Goal: Transaction & Acquisition: Purchase product/service

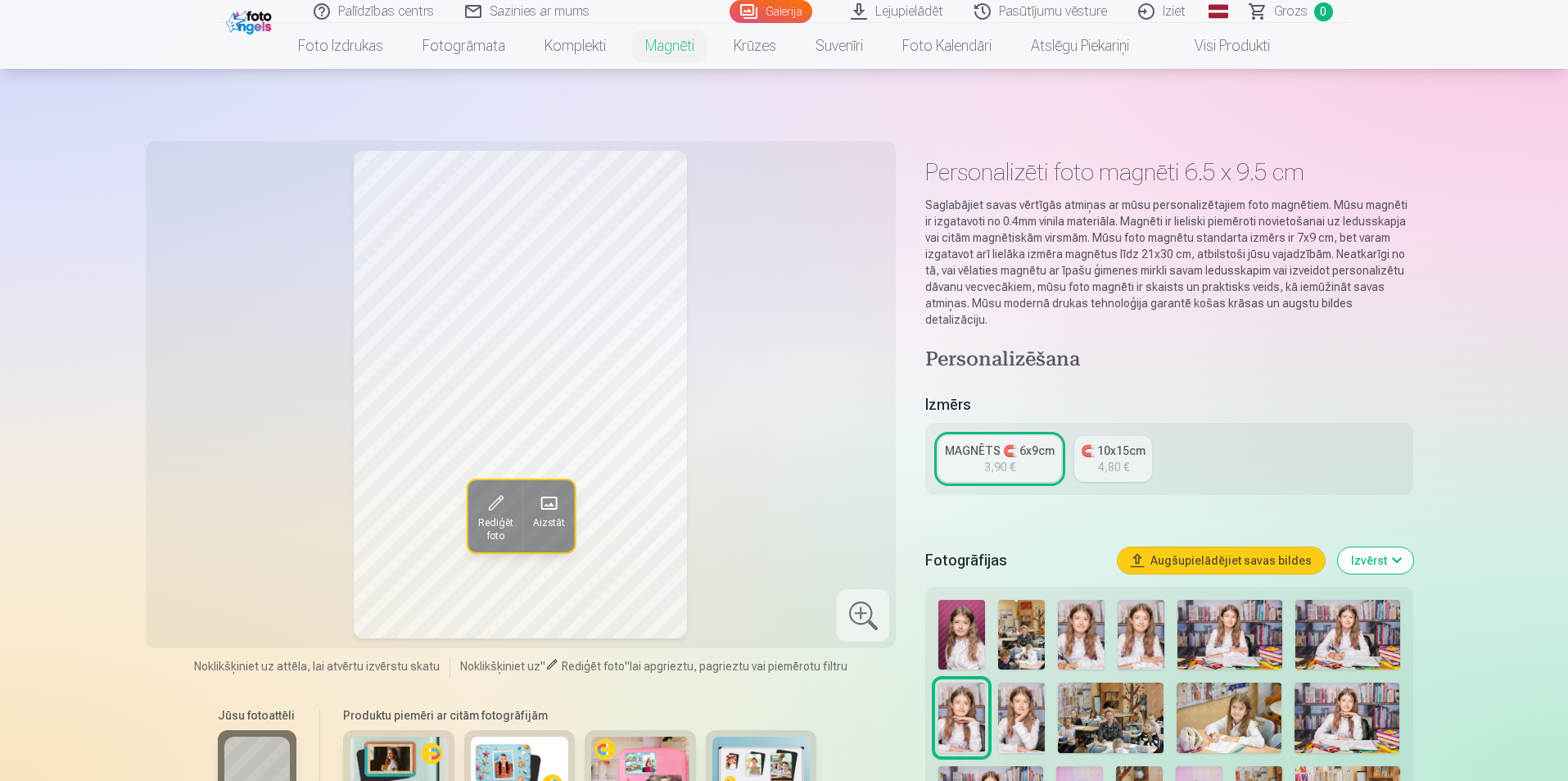
scroll to position [164, 0]
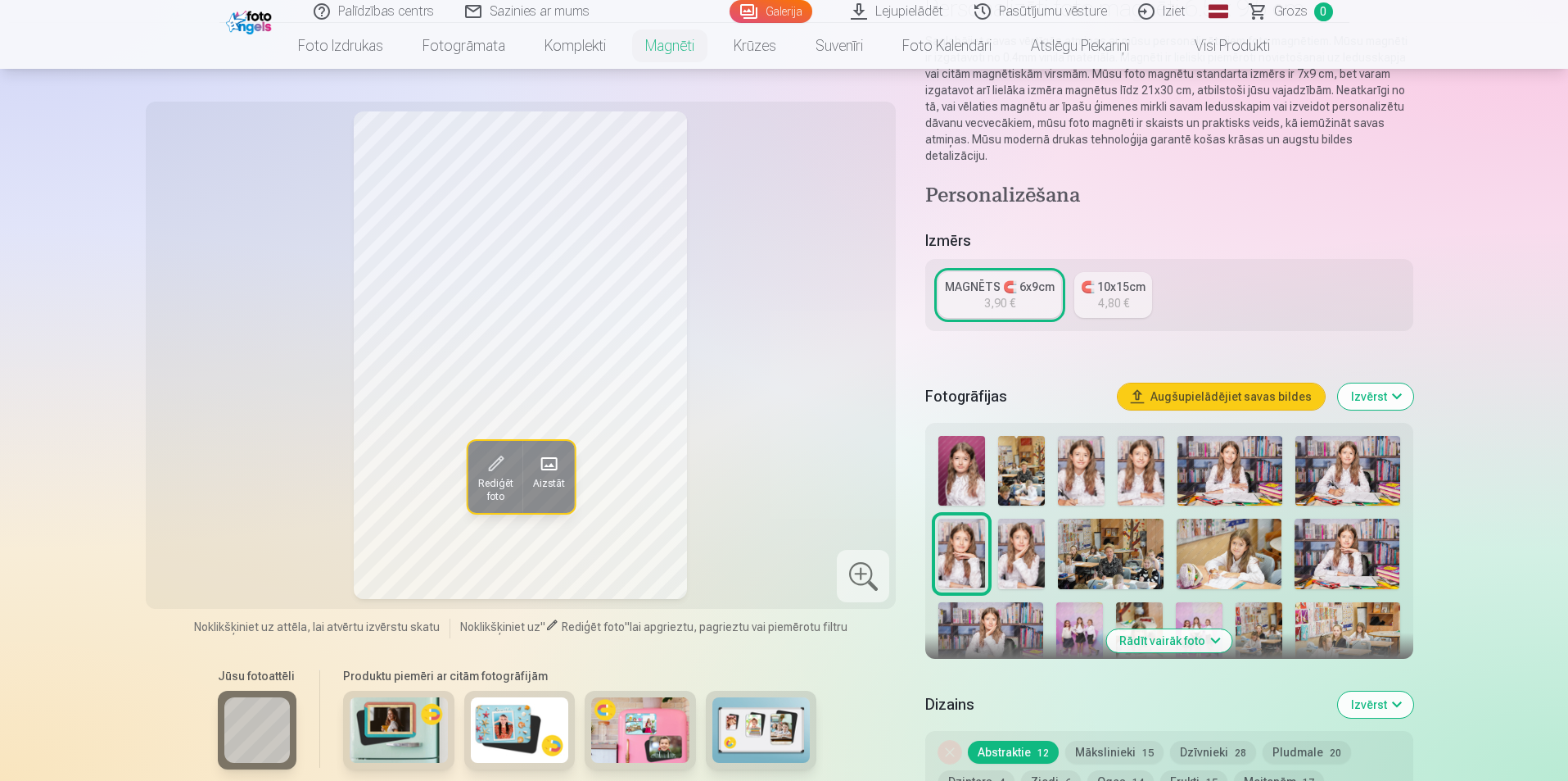
click at [967, 455] on img at bounding box center [961, 470] width 47 height 70
click at [1371, 526] on img at bounding box center [1347, 553] width 105 height 70
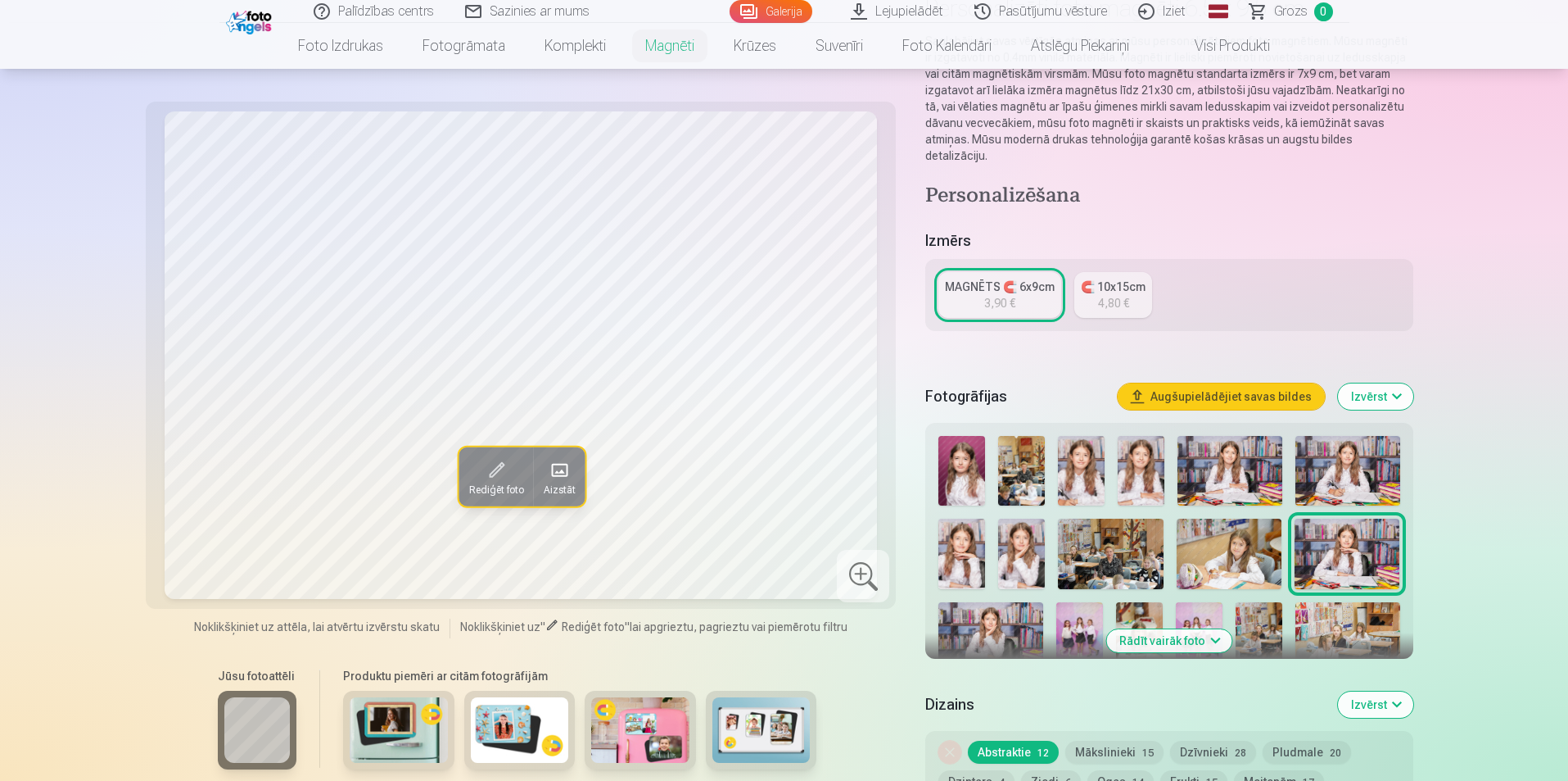
click at [1015, 548] on img at bounding box center [1021, 553] width 47 height 70
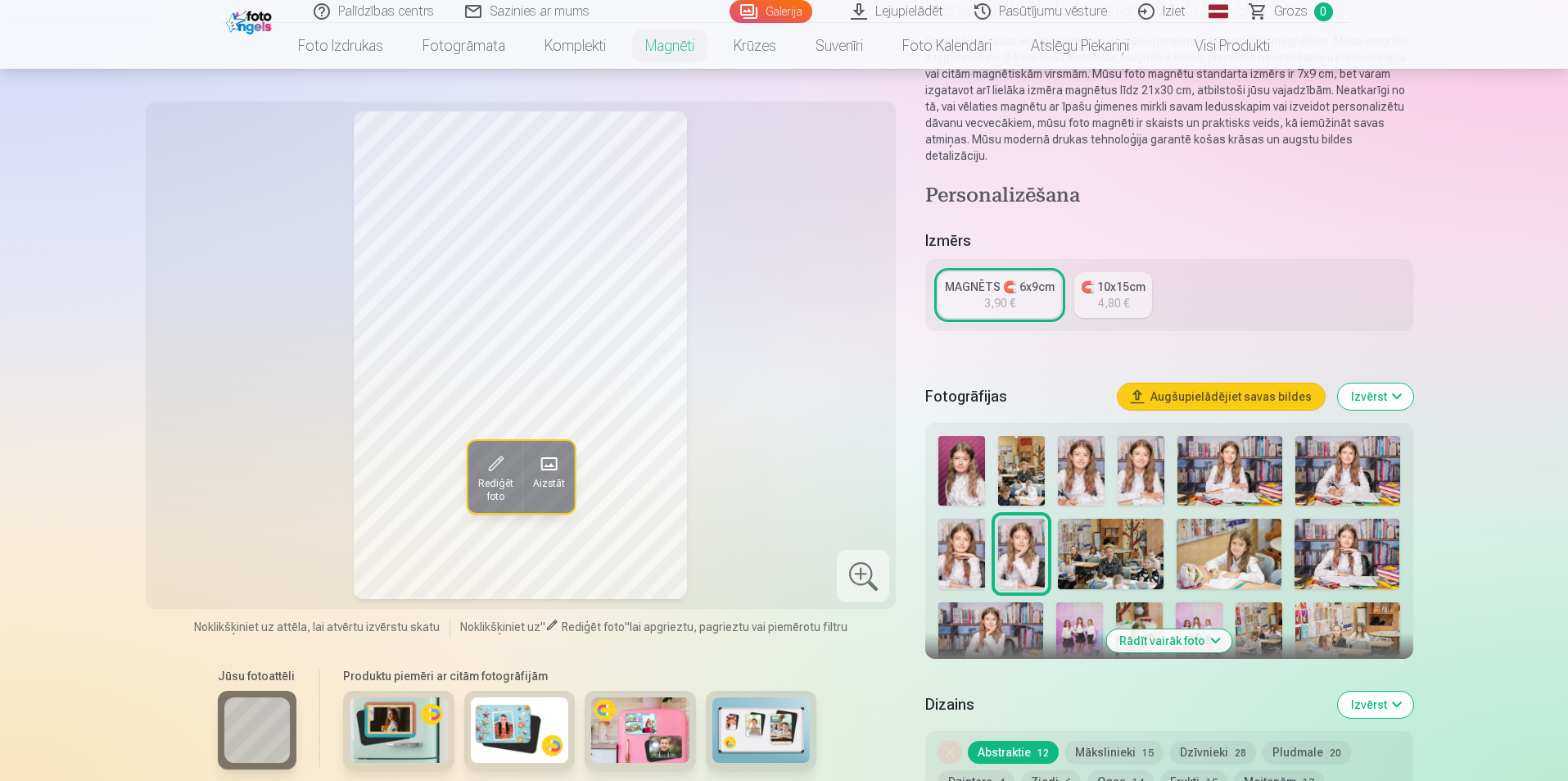
click at [972, 544] on img at bounding box center [961, 553] width 47 height 70
click at [1348, 445] on img at bounding box center [1348, 470] width 105 height 70
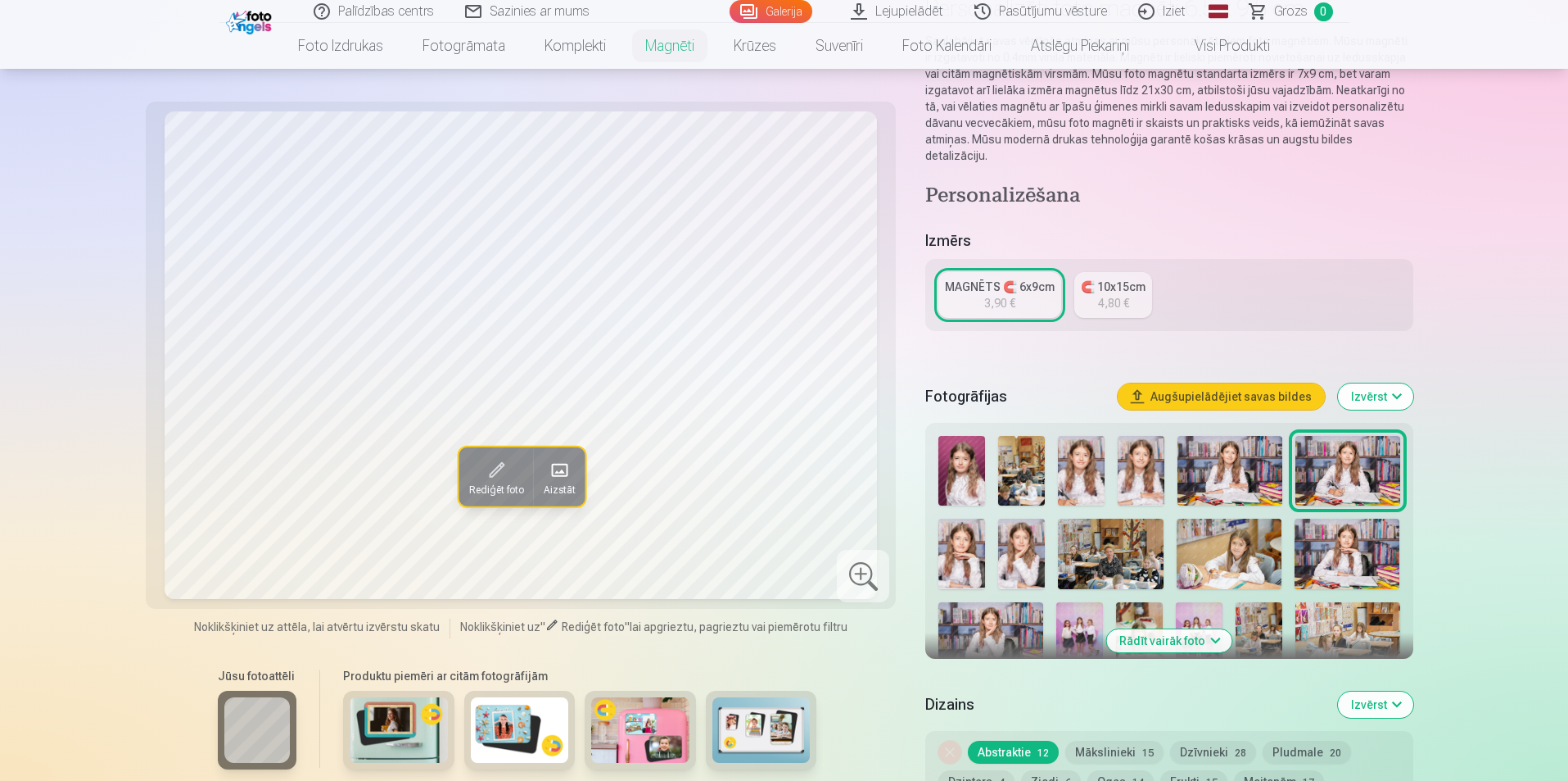
click at [1220, 454] on img at bounding box center [1230, 470] width 105 height 70
click at [1247, 565] on img at bounding box center [1229, 553] width 105 height 70
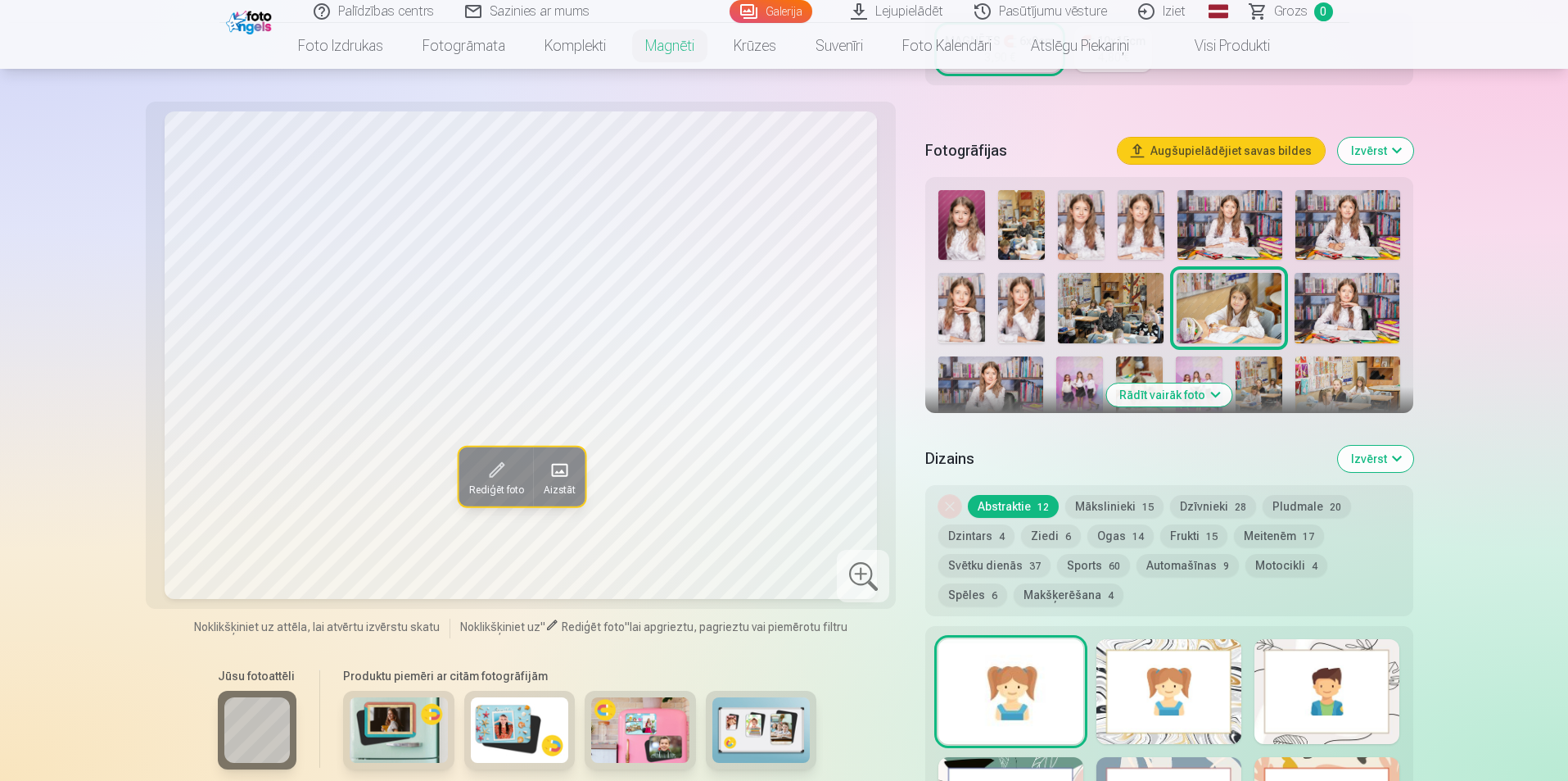
click at [1184, 384] on button "Rādīt vairāk foto" at bounding box center [1169, 395] width 126 height 23
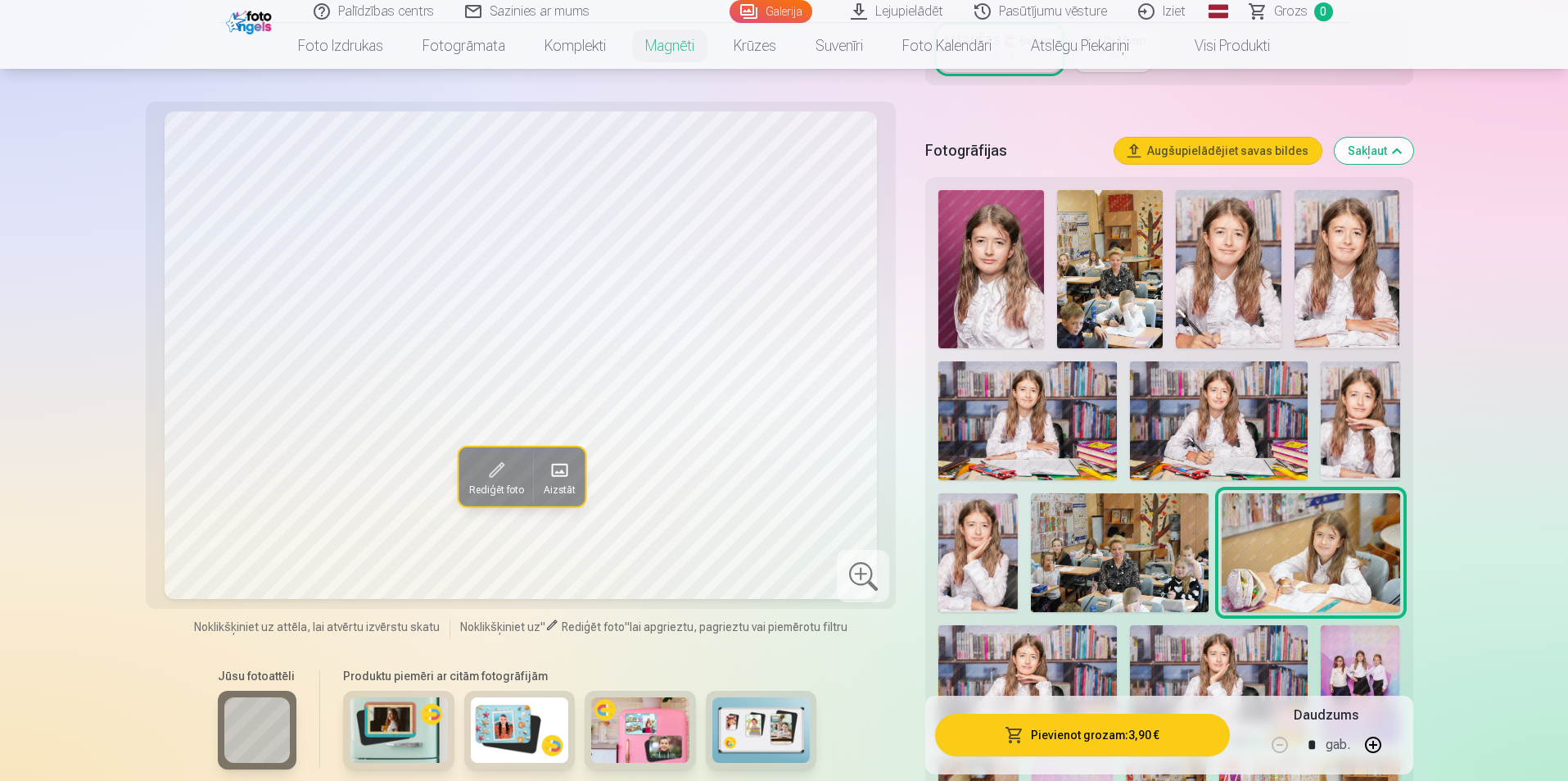
click at [1137, 537] on img at bounding box center [1119, 553] width 177 height 119
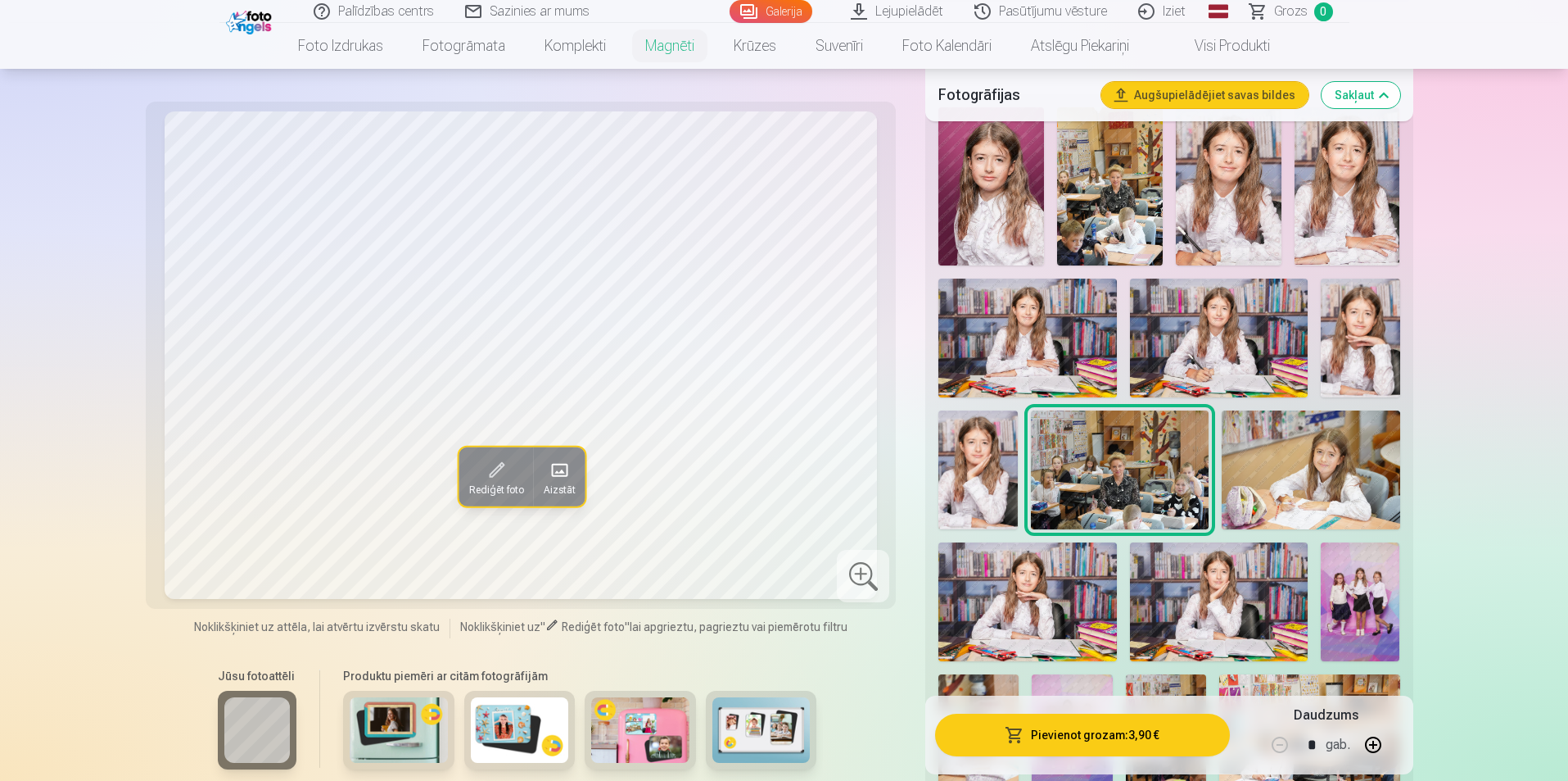
scroll to position [655, 0]
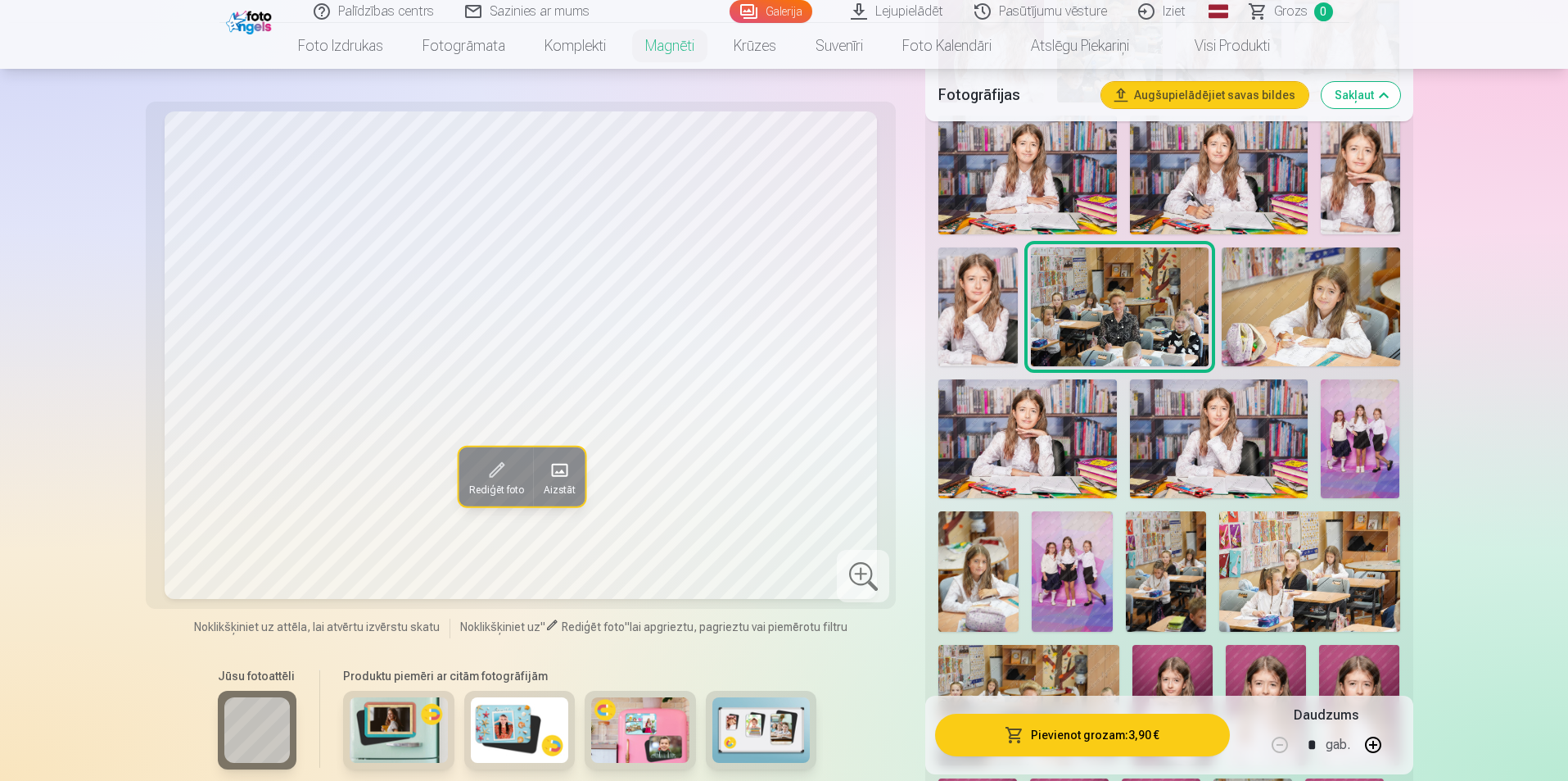
click at [1359, 576] on img at bounding box center [1309, 571] width 181 height 121
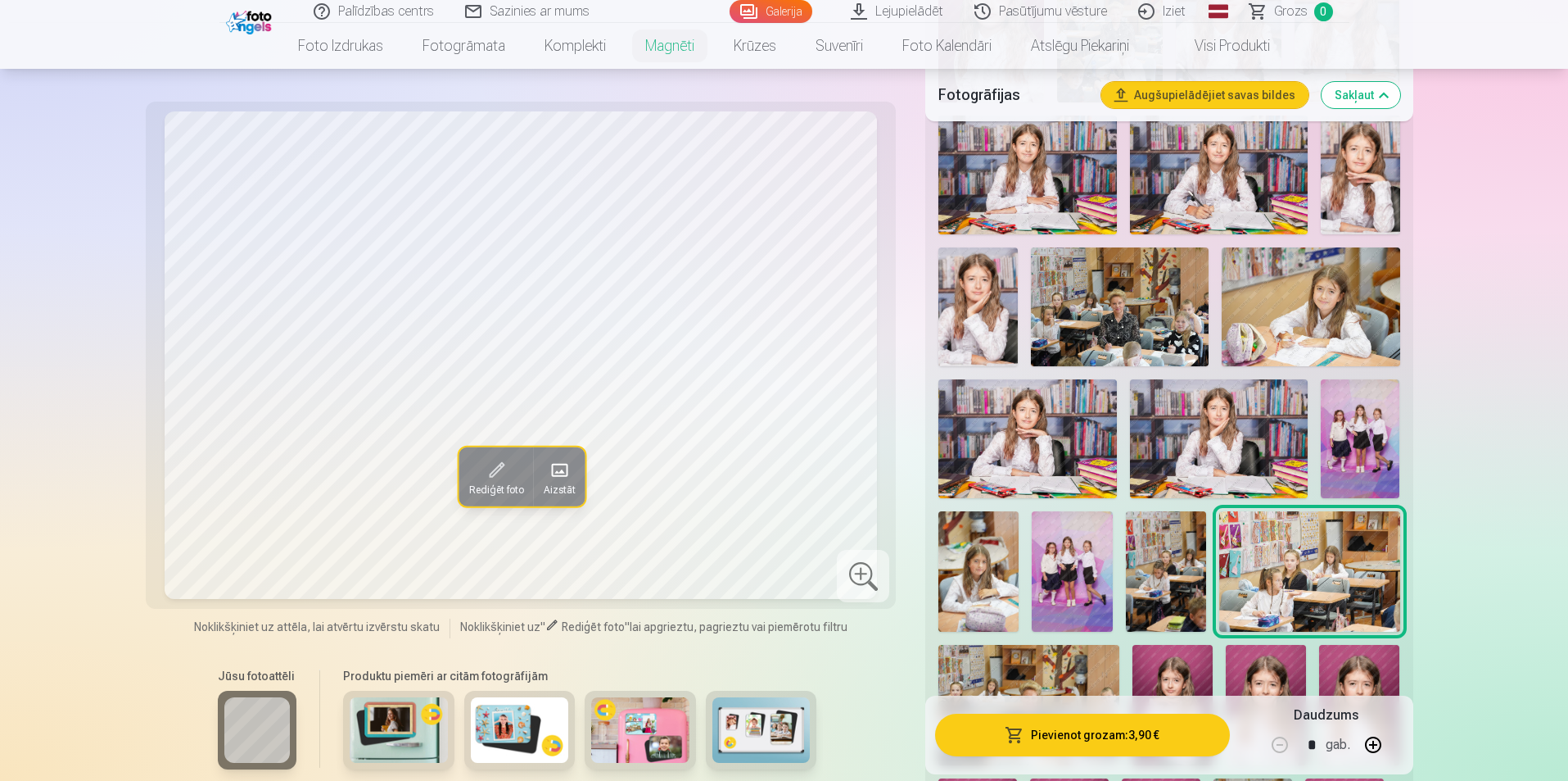
click at [1178, 553] on img at bounding box center [1166, 571] width 81 height 121
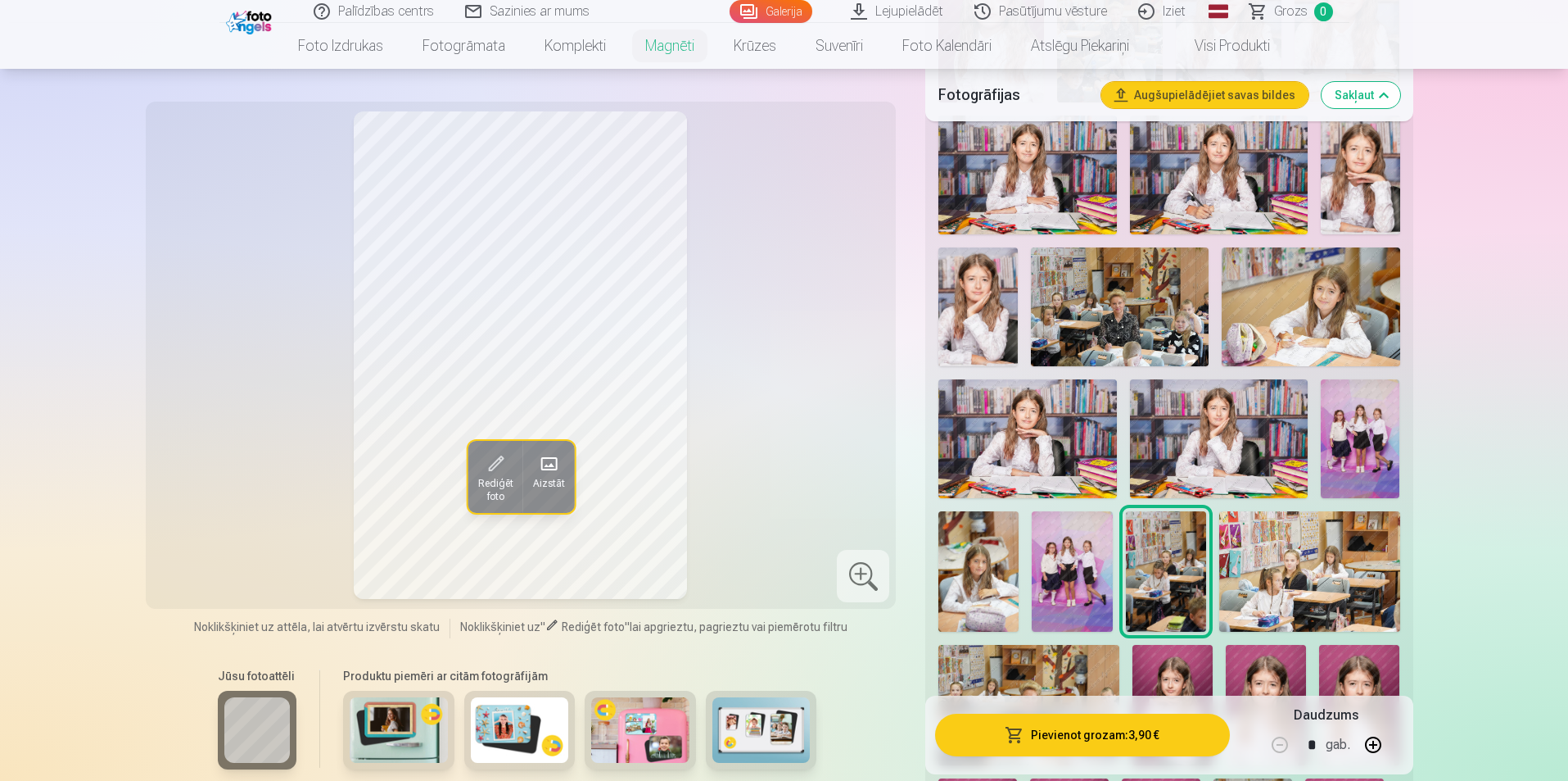
scroll to position [819, 0]
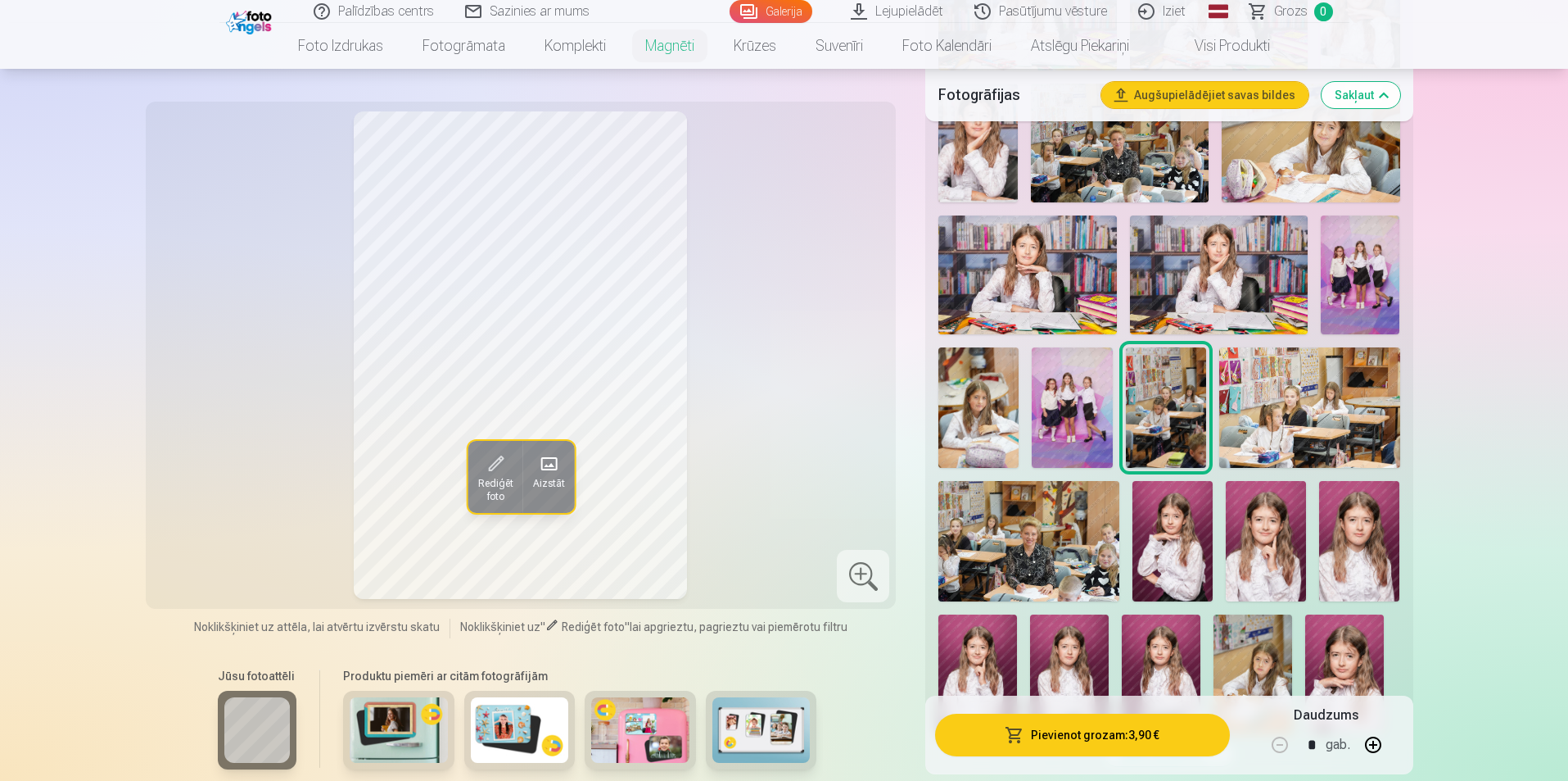
click at [1053, 530] on img at bounding box center [1028, 541] width 181 height 121
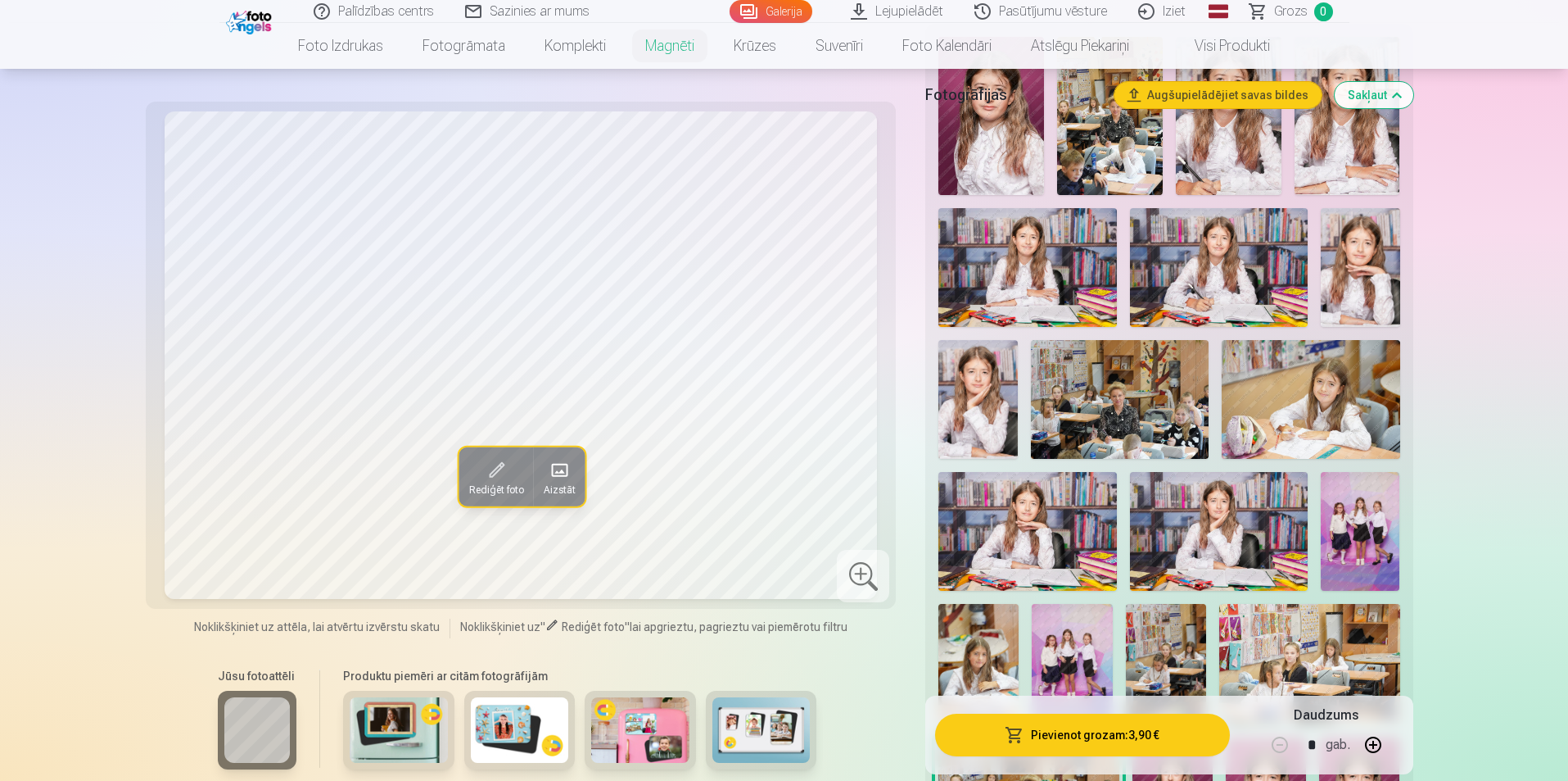
scroll to position [328, 0]
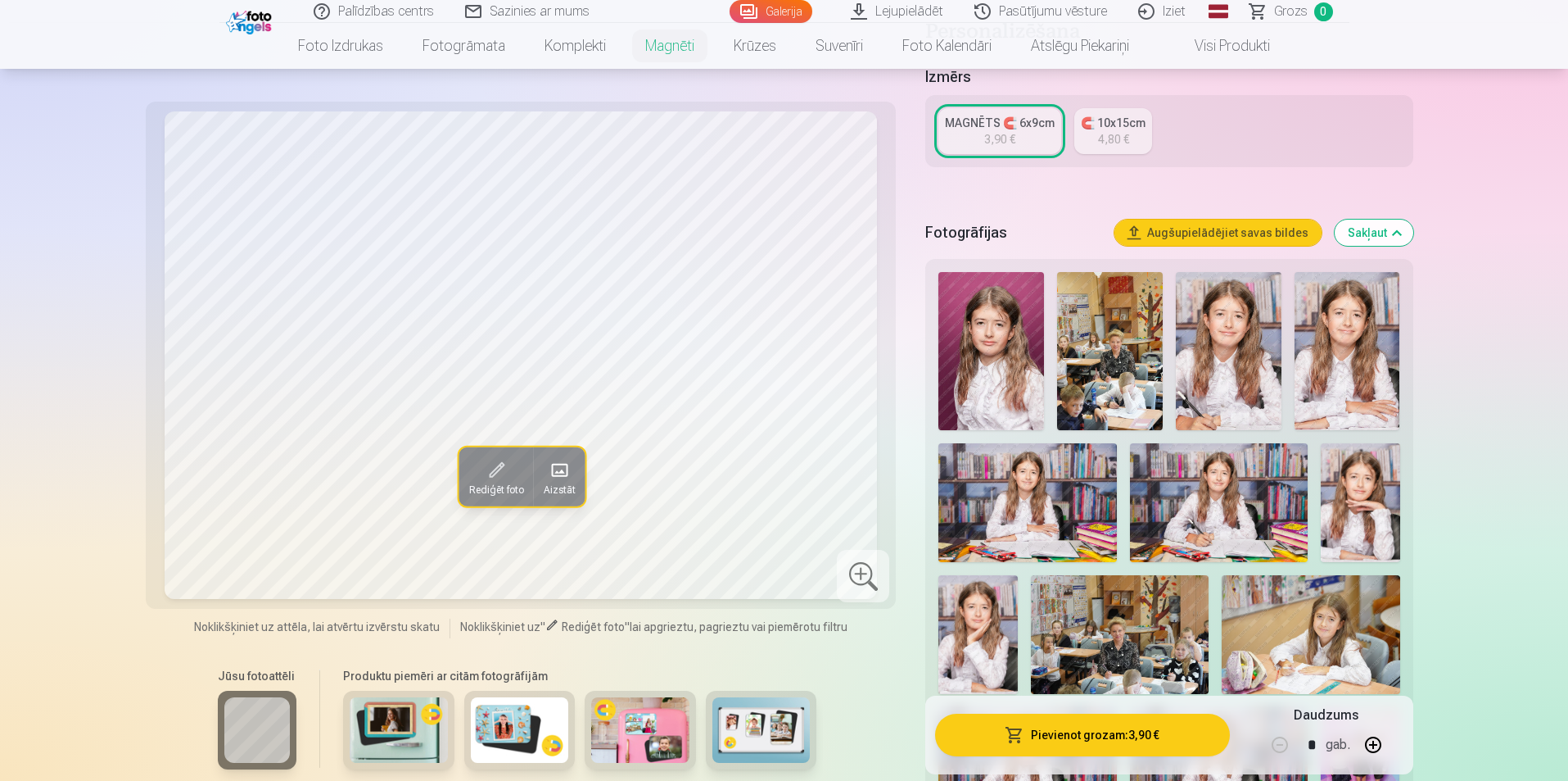
click at [1106, 346] on img at bounding box center [1110, 351] width 105 height 158
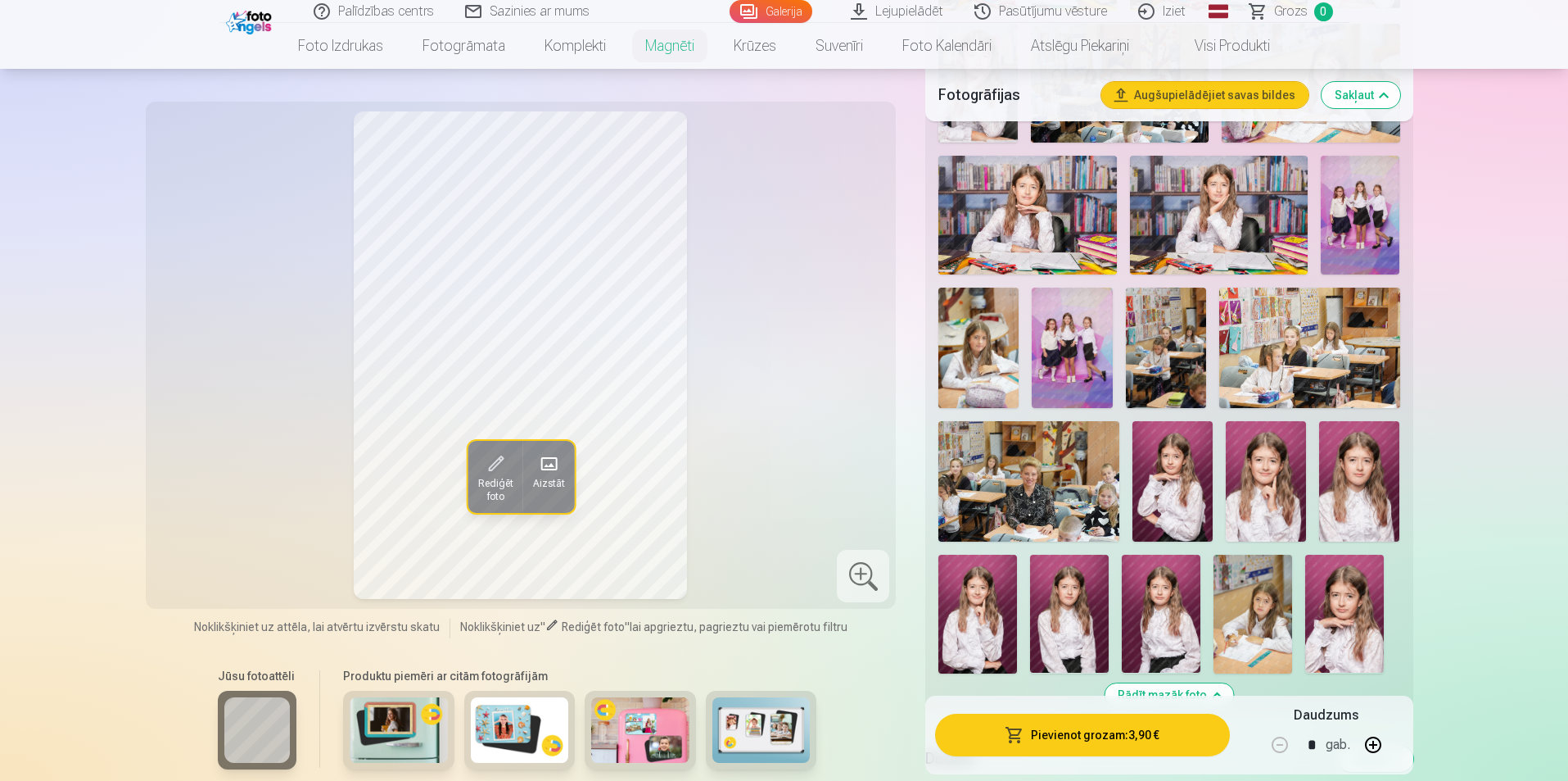
scroll to position [902, 0]
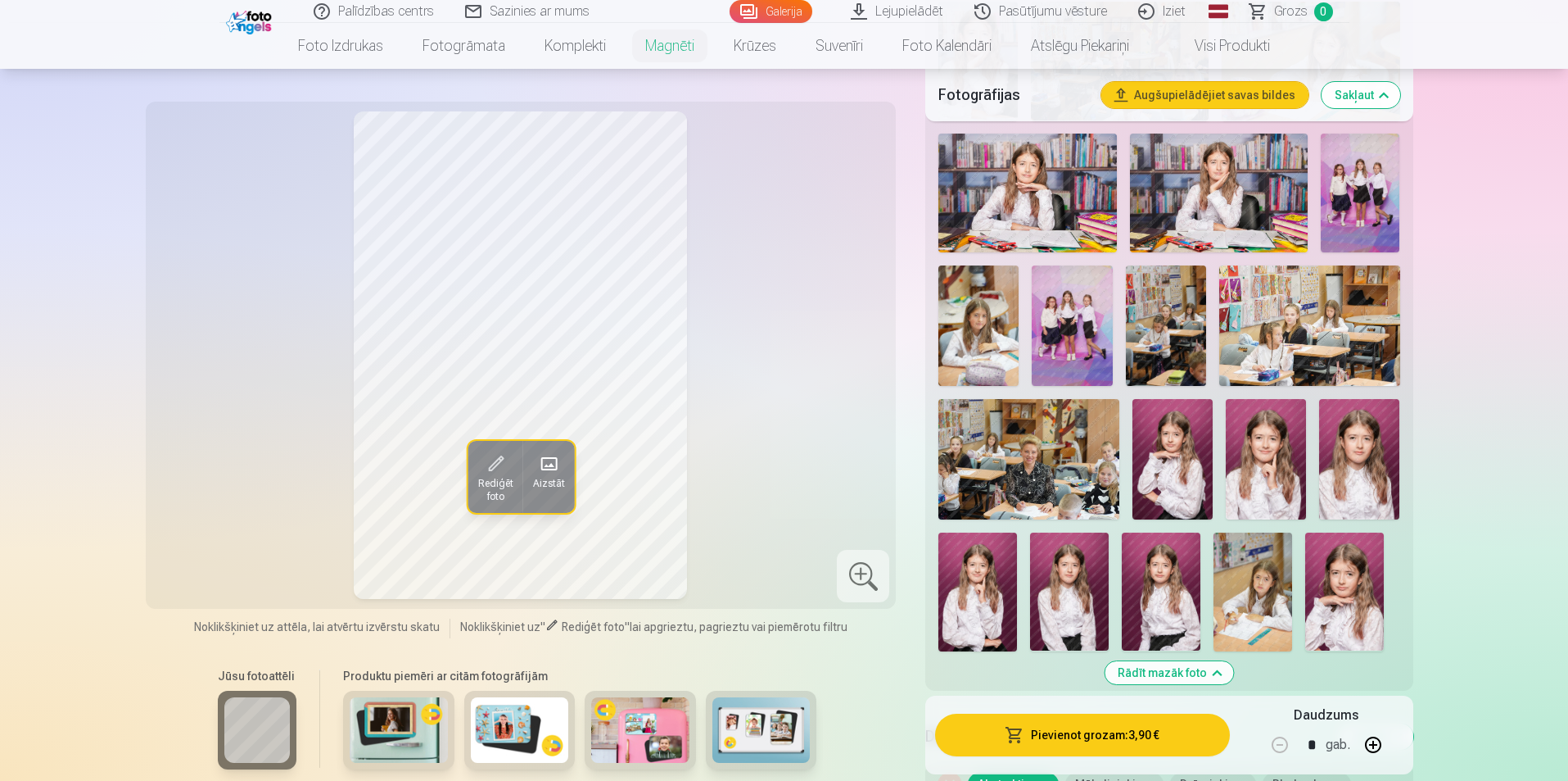
click at [1184, 661] on button "Rādīt mazāk foto" at bounding box center [1169, 672] width 129 height 23
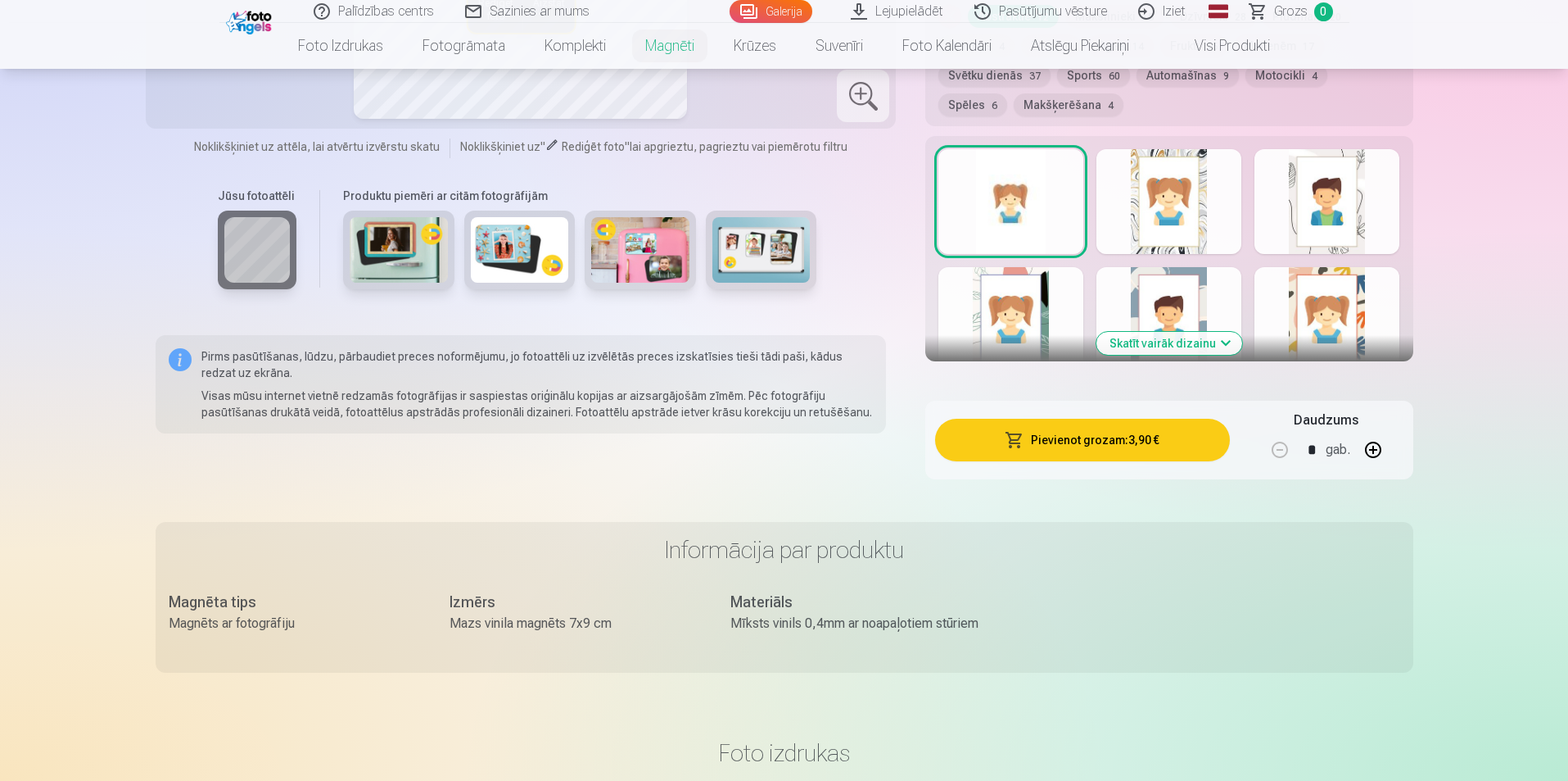
scroll to position [272, 0]
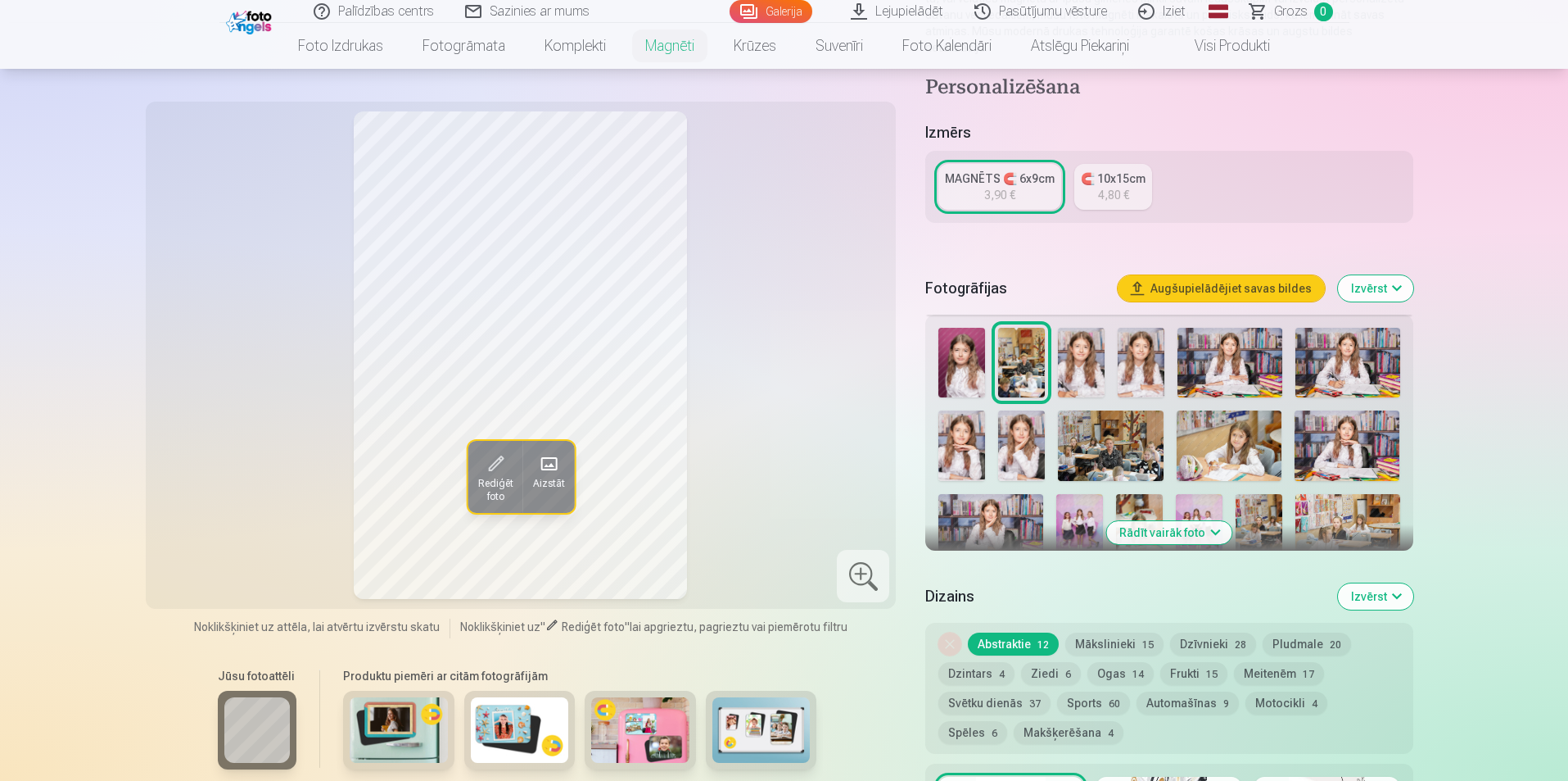
click at [1186, 523] on button "Rādīt vairāk foto" at bounding box center [1169, 532] width 126 height 23
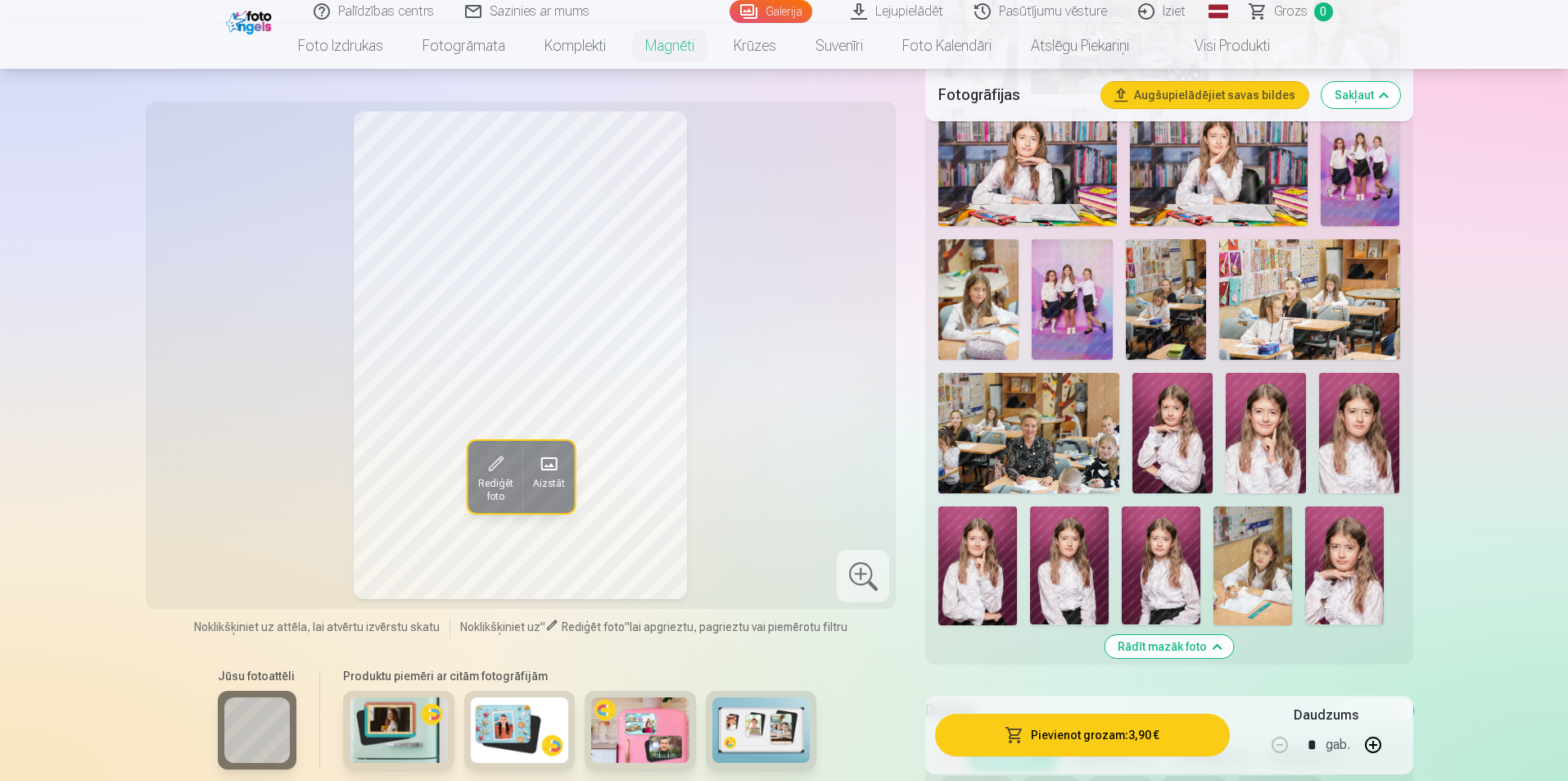
scroll to position [1009, 0]
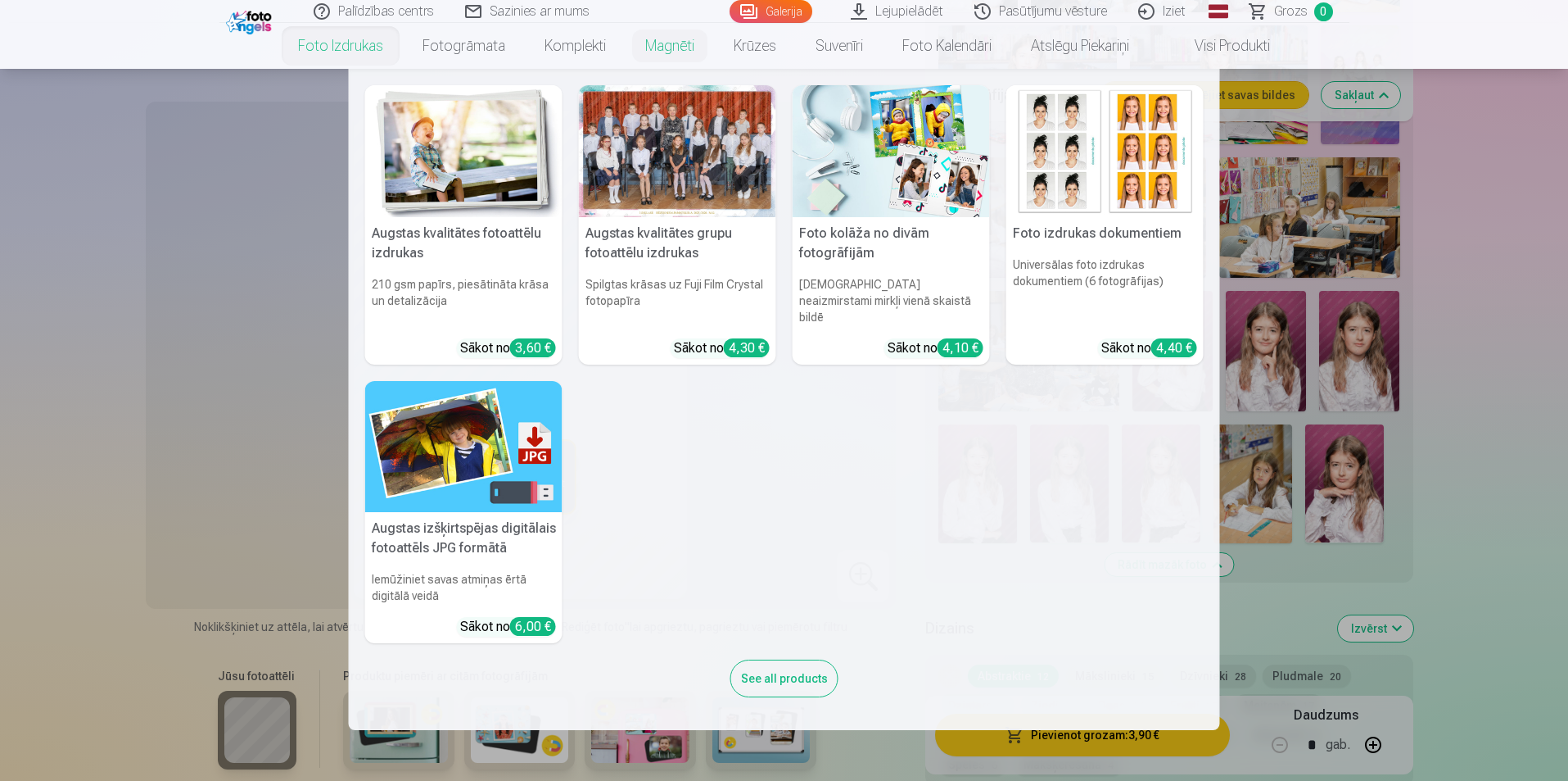
click at [350, 54] on link "Foto izdrukas" at bounding box center [340, 46] width 125 height 46
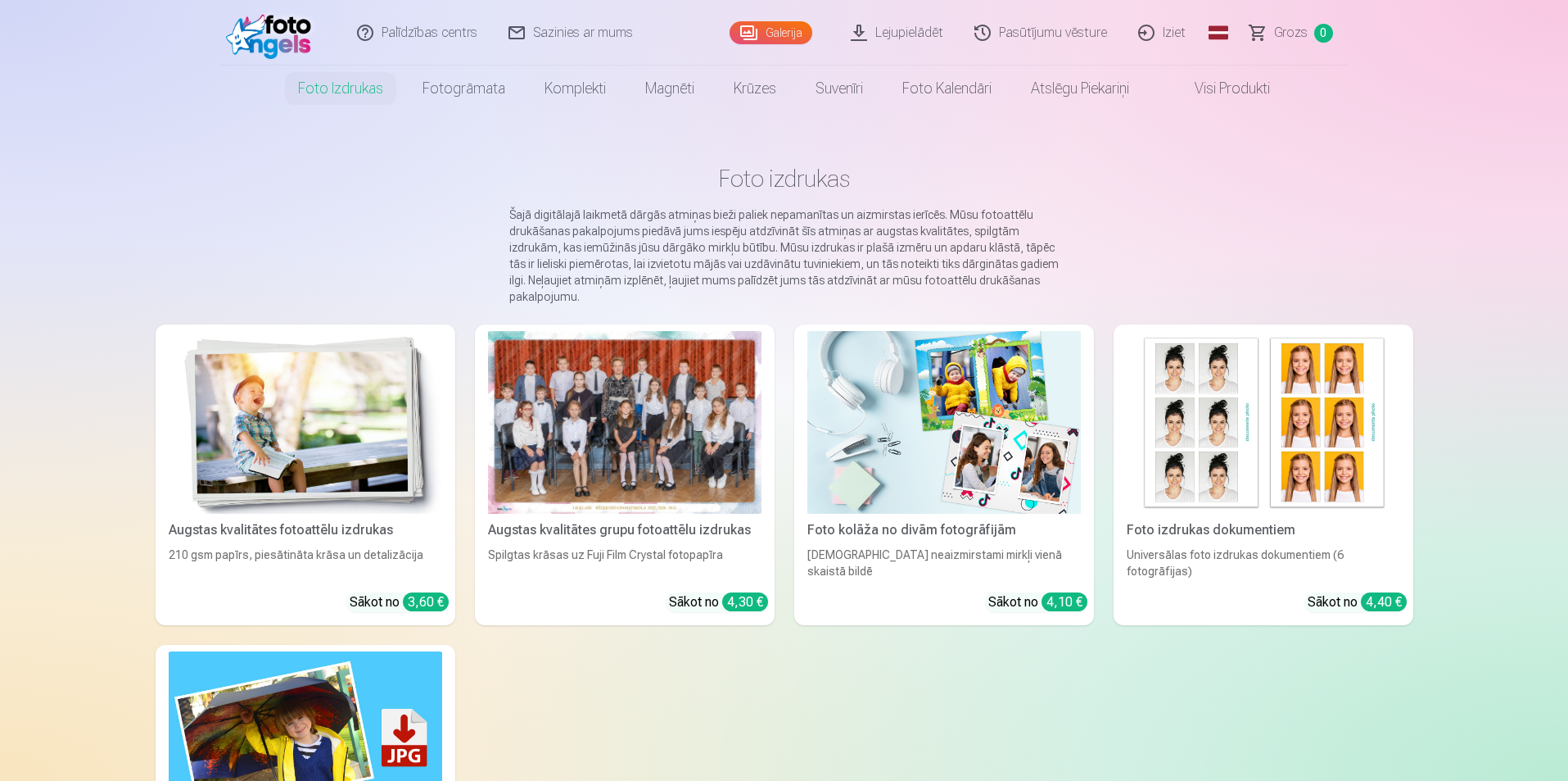
click at [669, 431] on div at bounding box center [624, 422] width 273 height 183
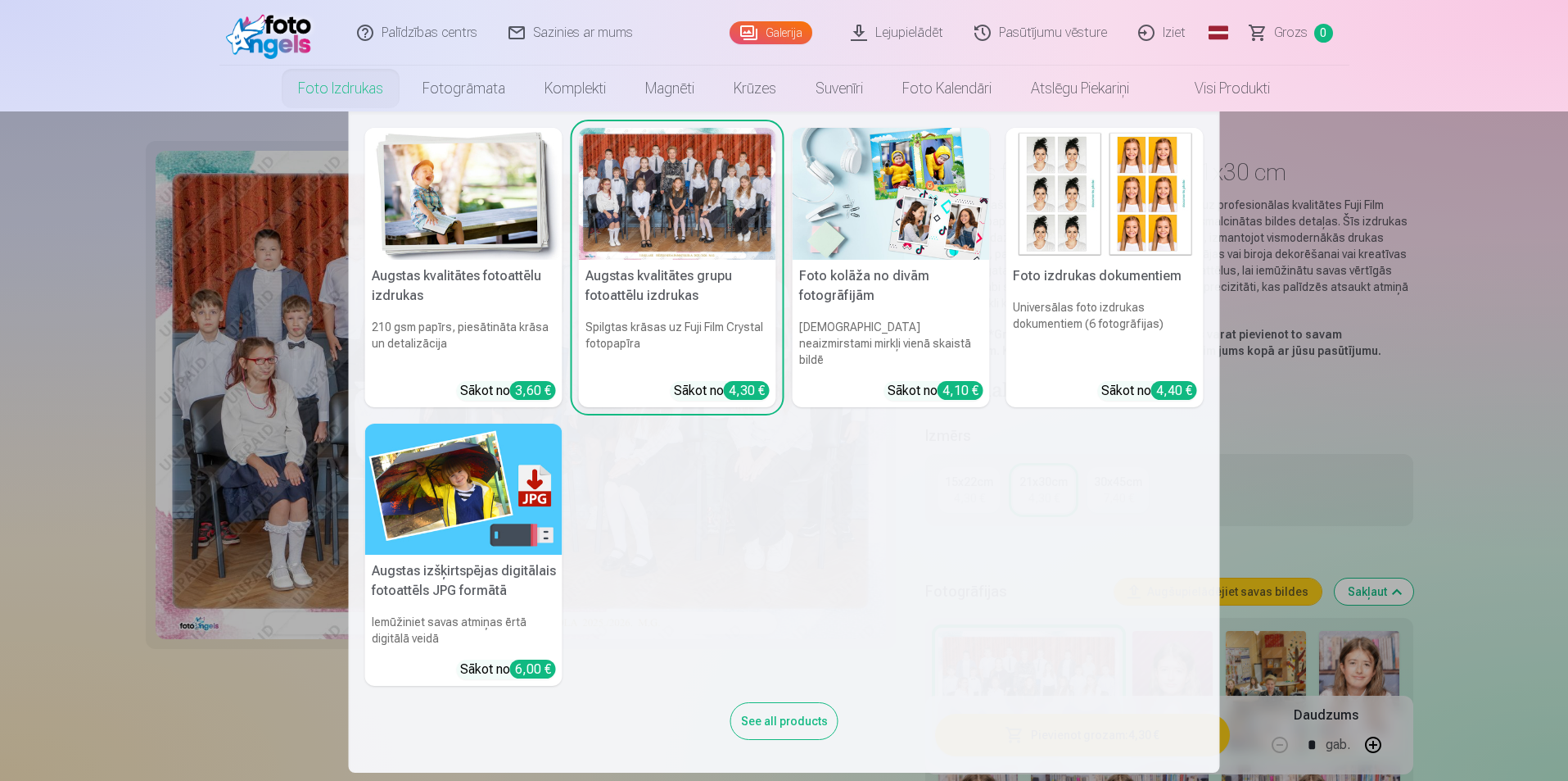
click at [367, 87] on link "Foto izdrukas" at bounding box center [340, 88] width 125 height 46
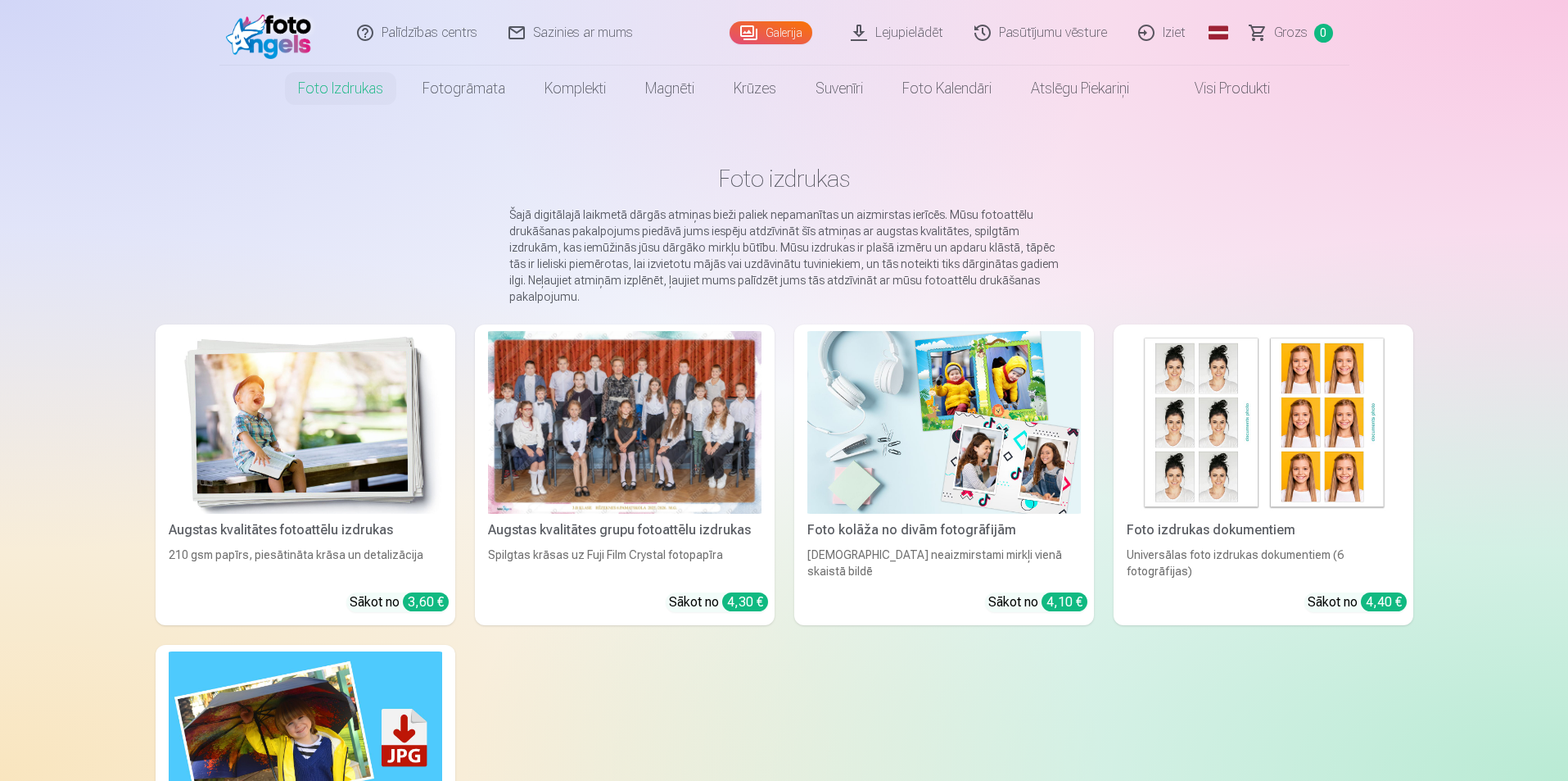
click at [680, 458] on div at bounding box center [624, 422] width 273 height 183
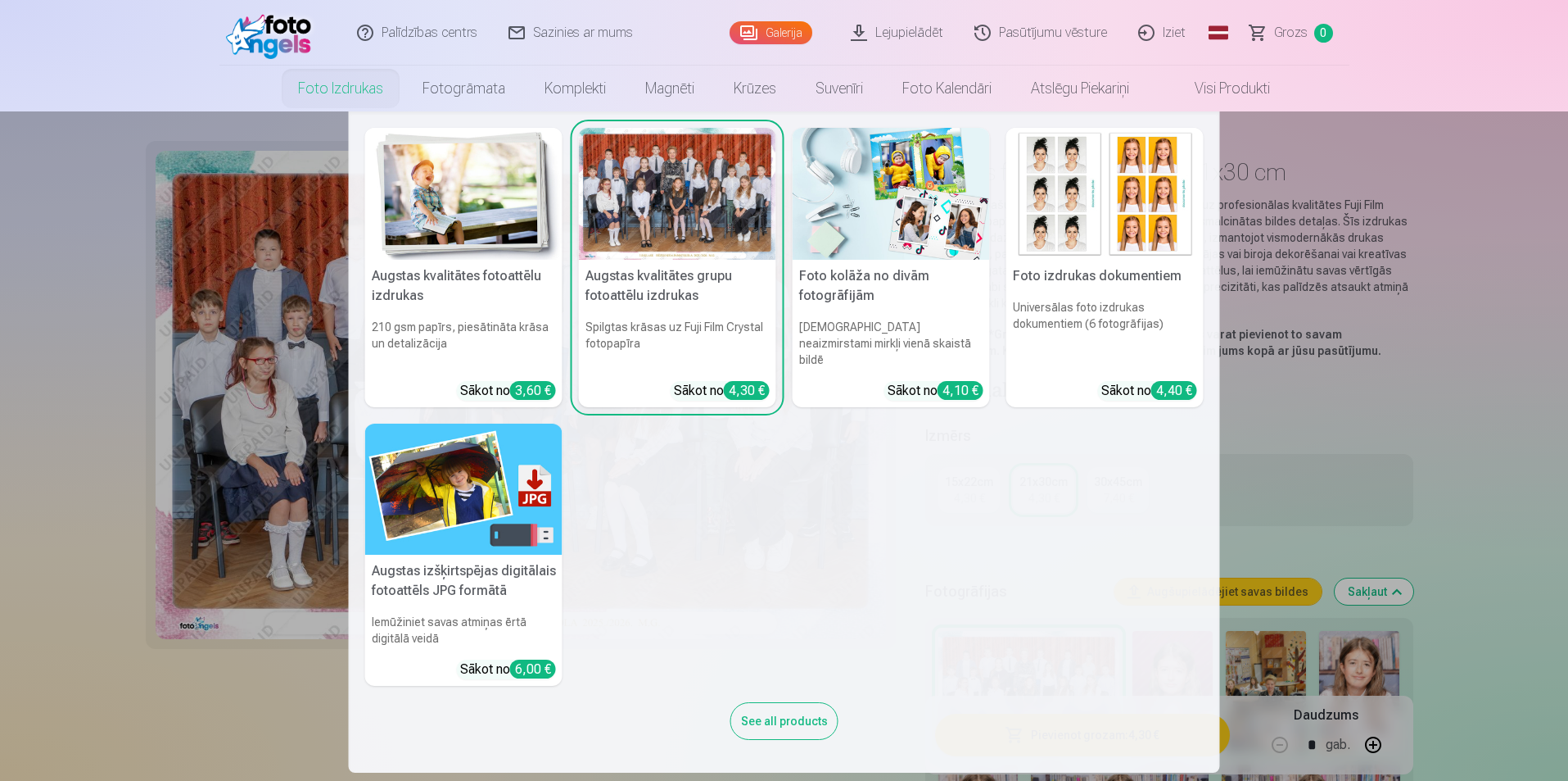
click at [343, 101] on link "Foto izdrukas" at bounding box center [340, 88] width 125 height 46
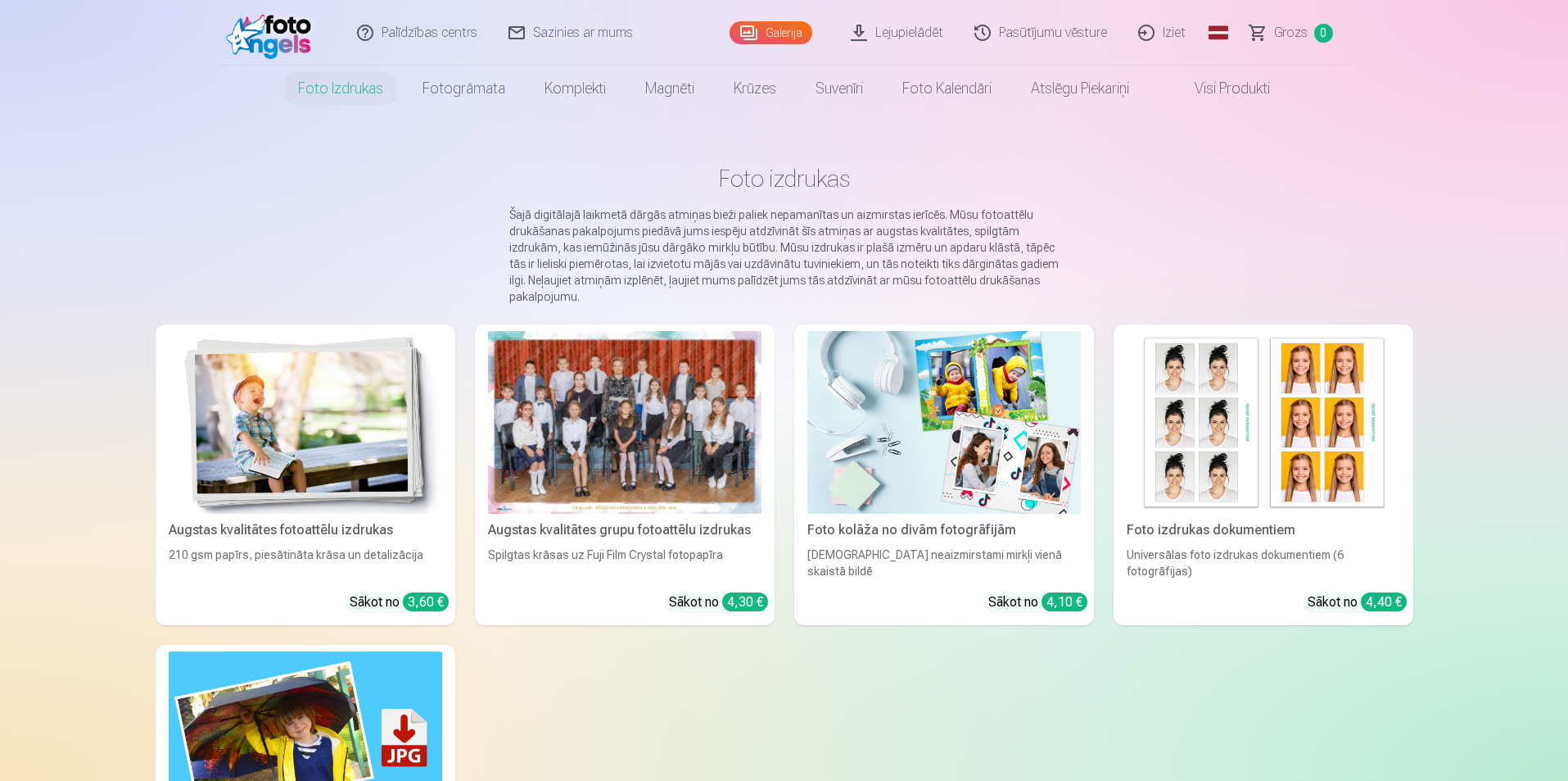
click at [311, 400] on img at bounding box center [305, 422] width 273 height 183
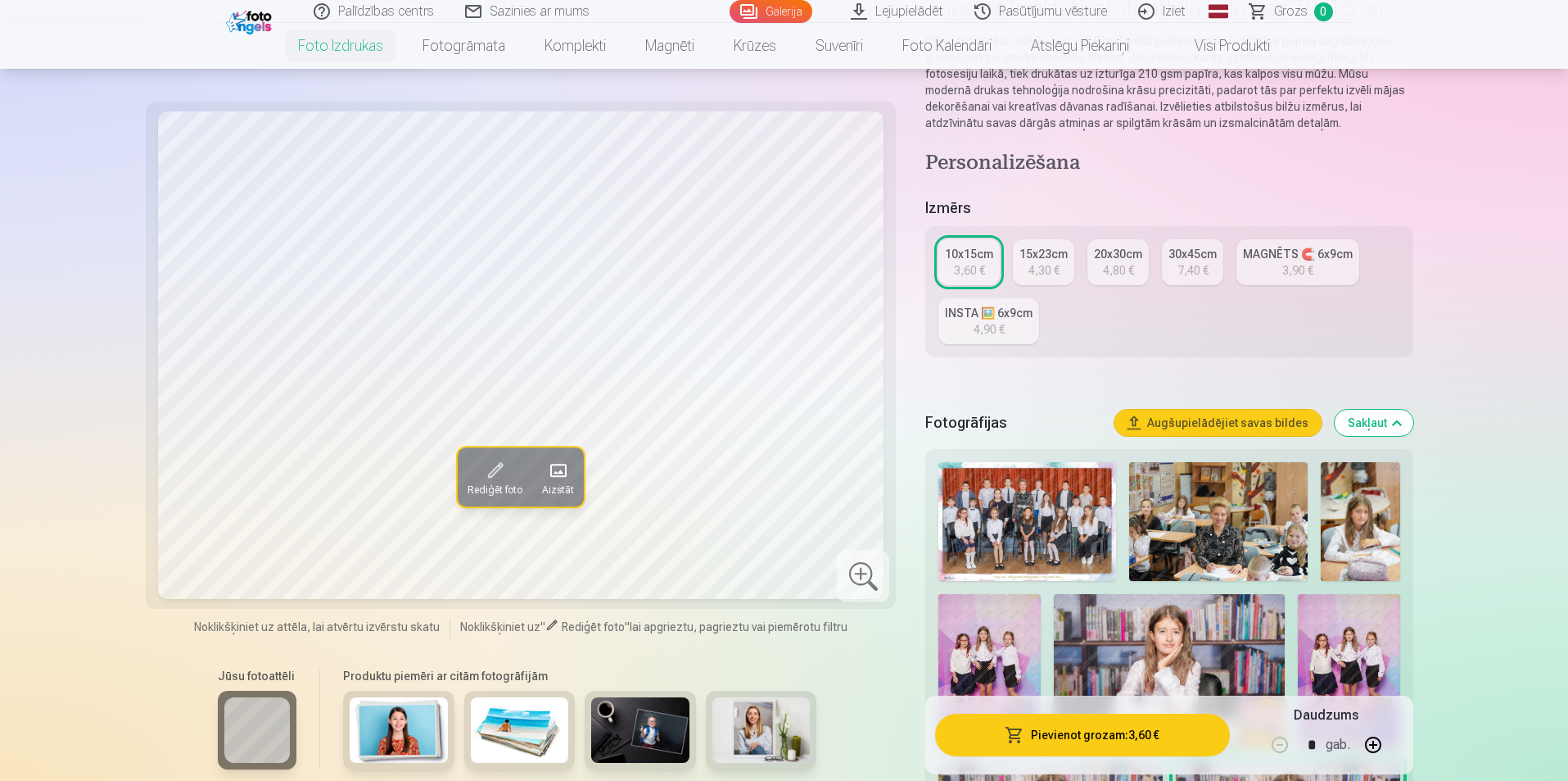
scroll to position [328, 0]
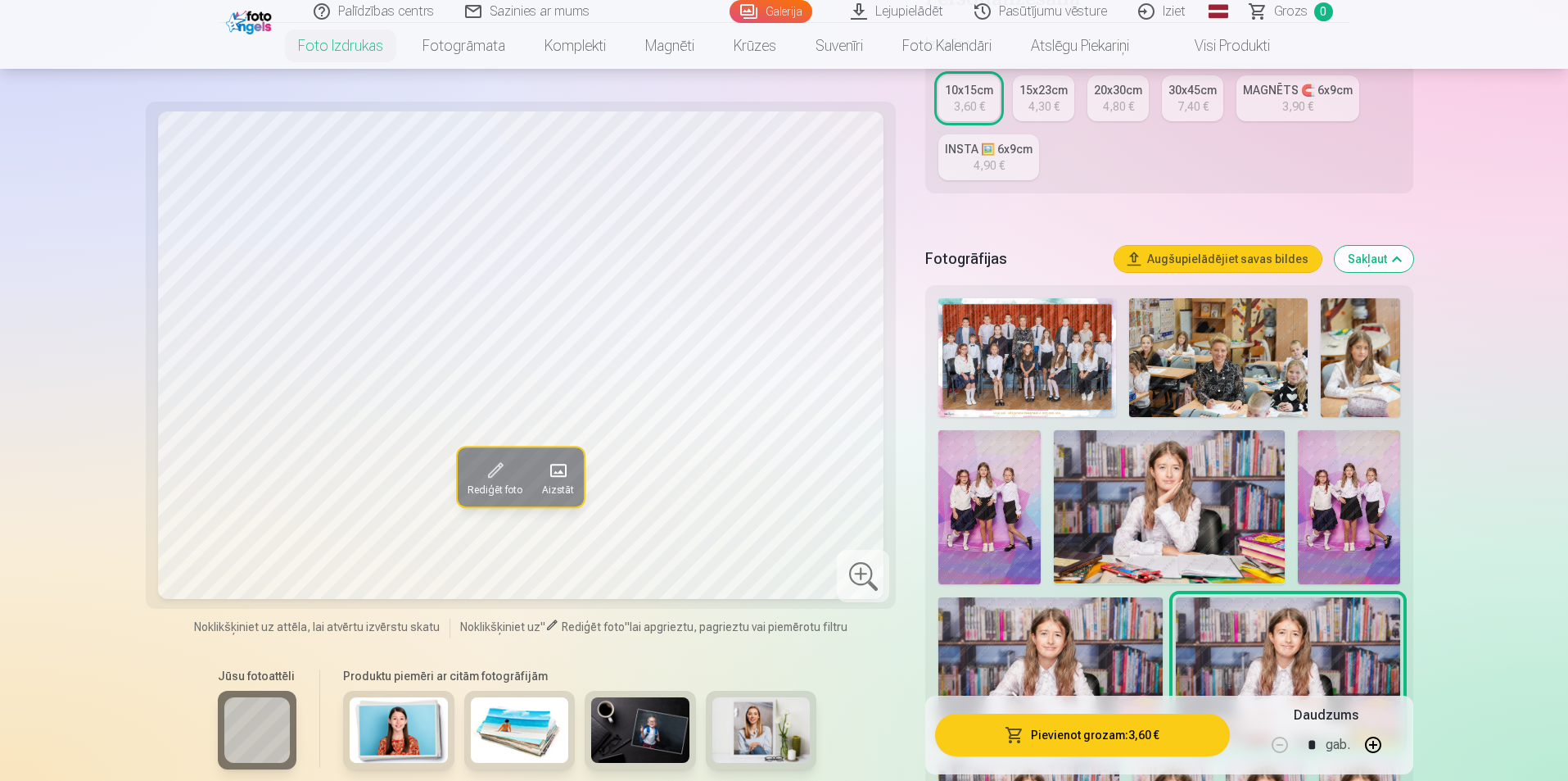
click at [1372, 374] on img at bounding box center [1361, 357] width 80 height 119
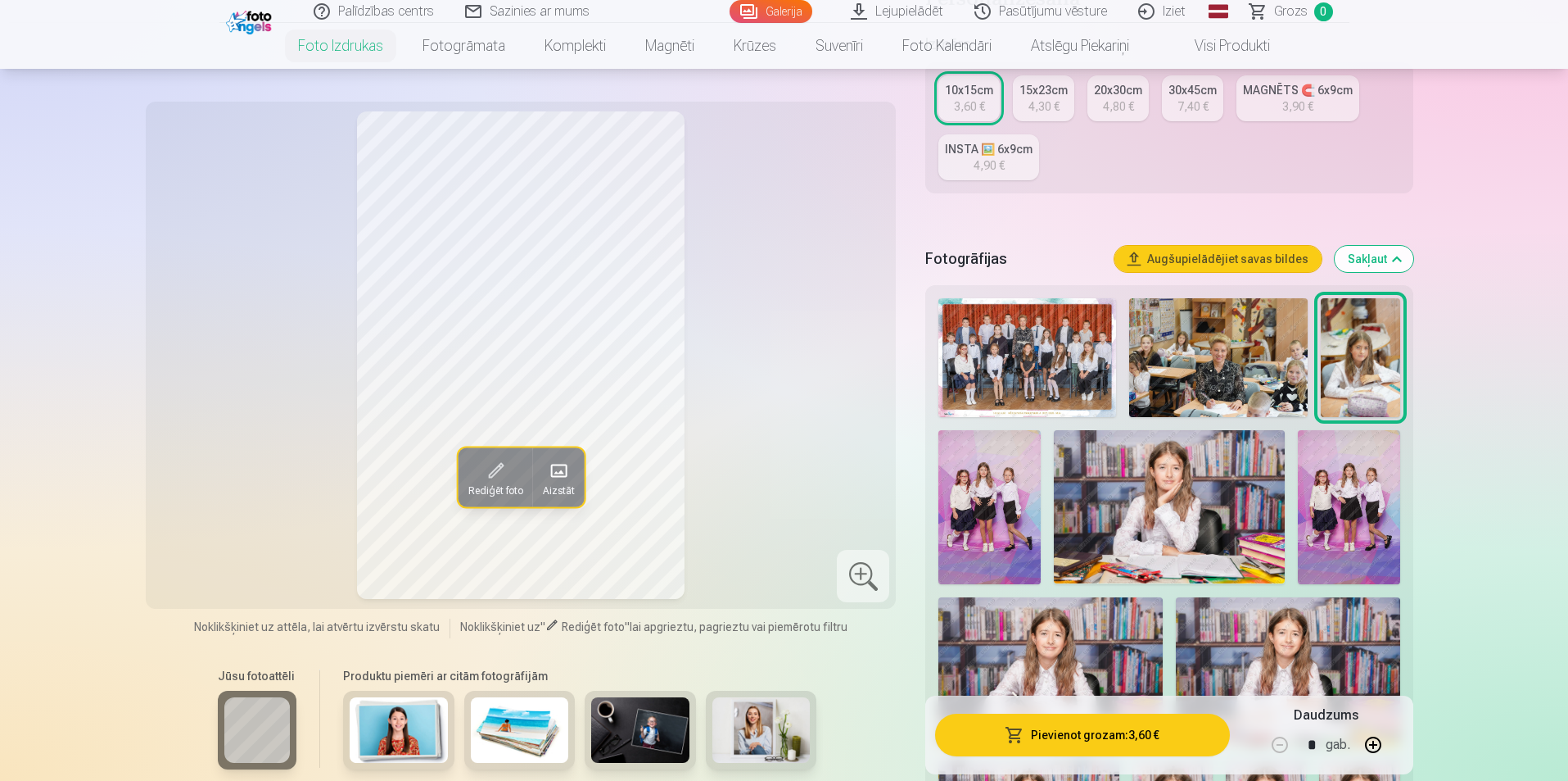
click at [1351, 548] on img at bounding box center [1349, 507] width 103 height 154
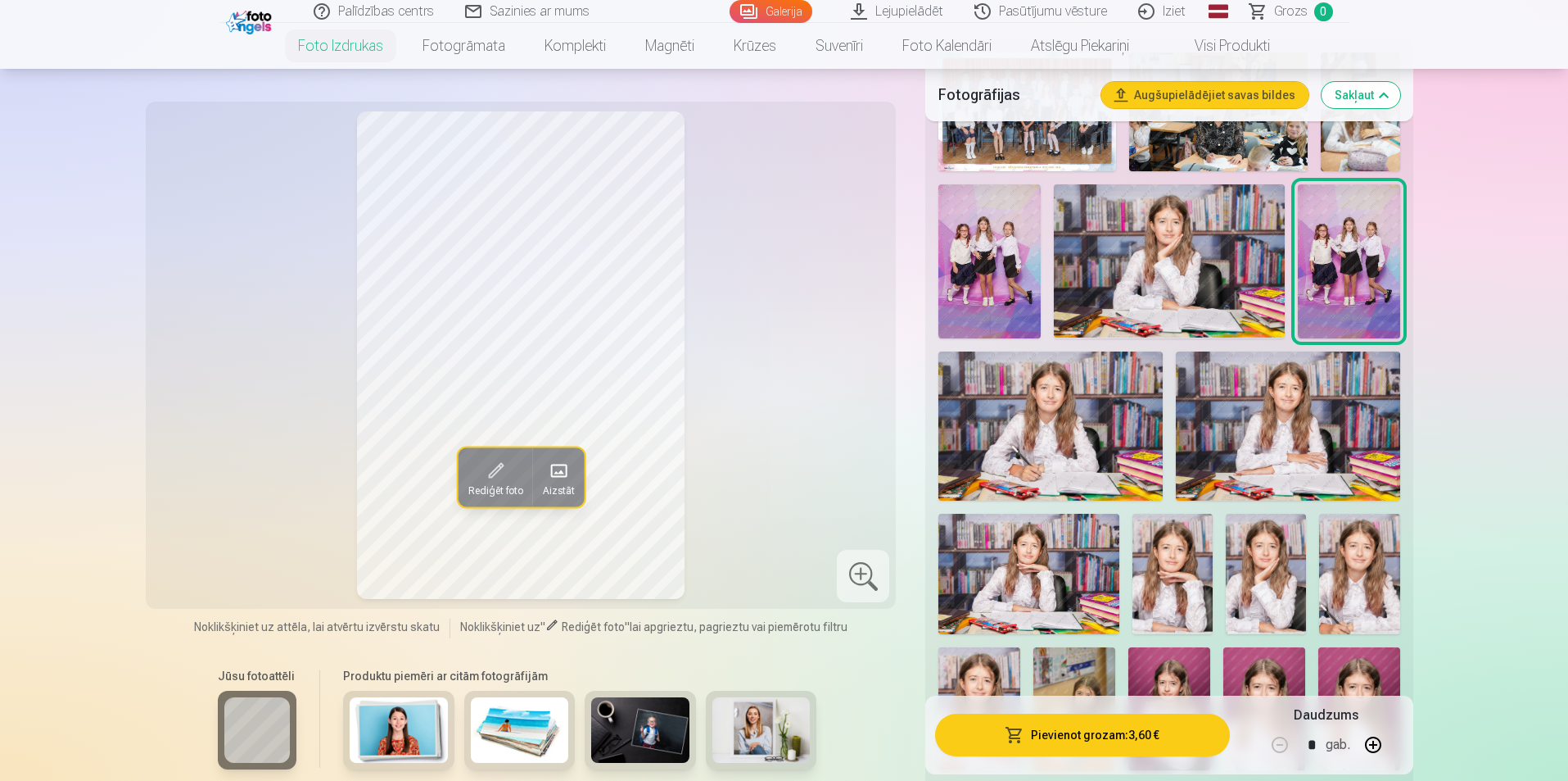
scroll to position [738, 0]
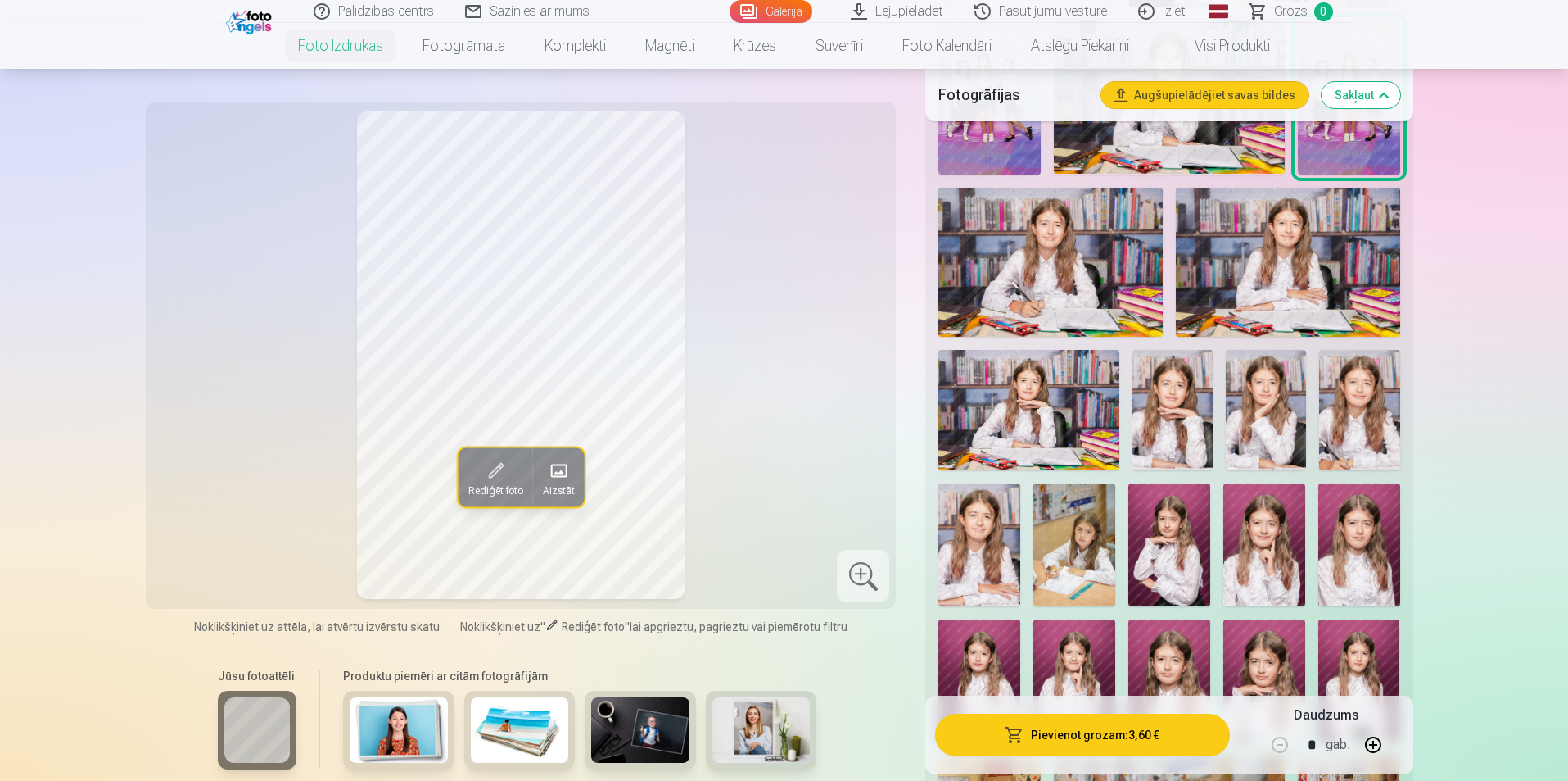
click at [1374, 405] on img at bounding box center [1359, 410] width 81 height 121
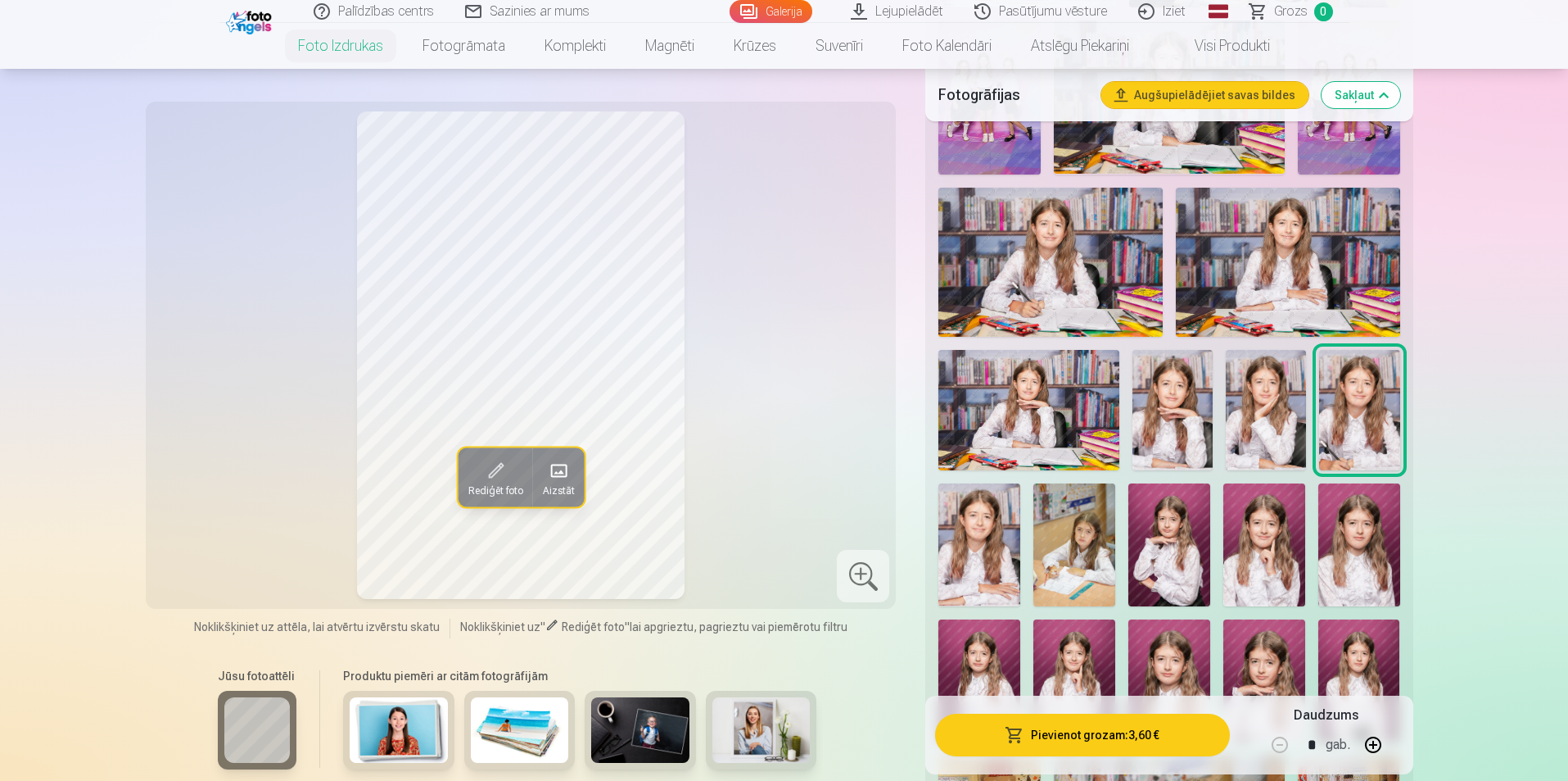
click at [1179, 430] on img at bounding box center [1173, 410] width 81 height 121
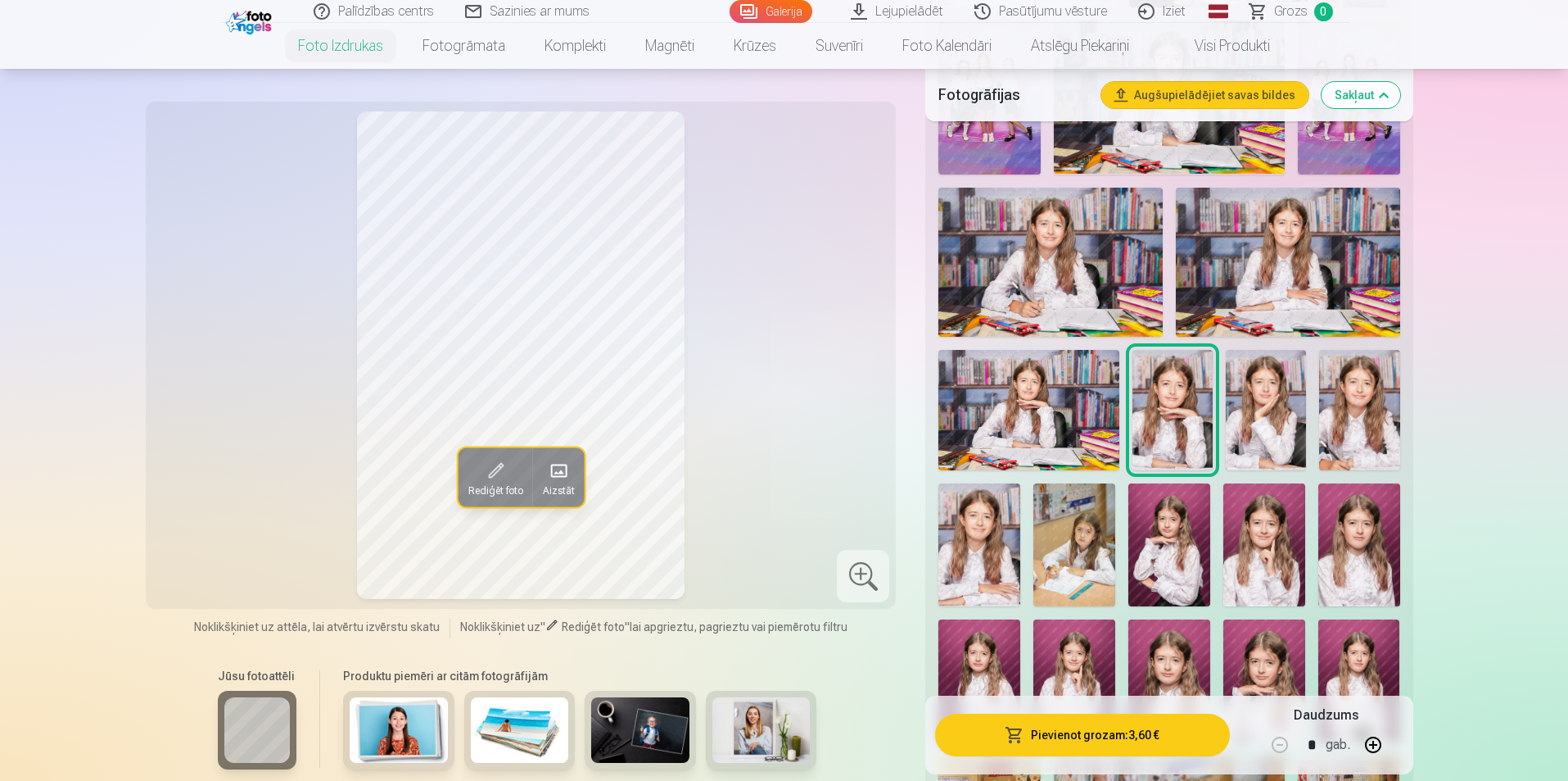
scroll to position [902, 0]
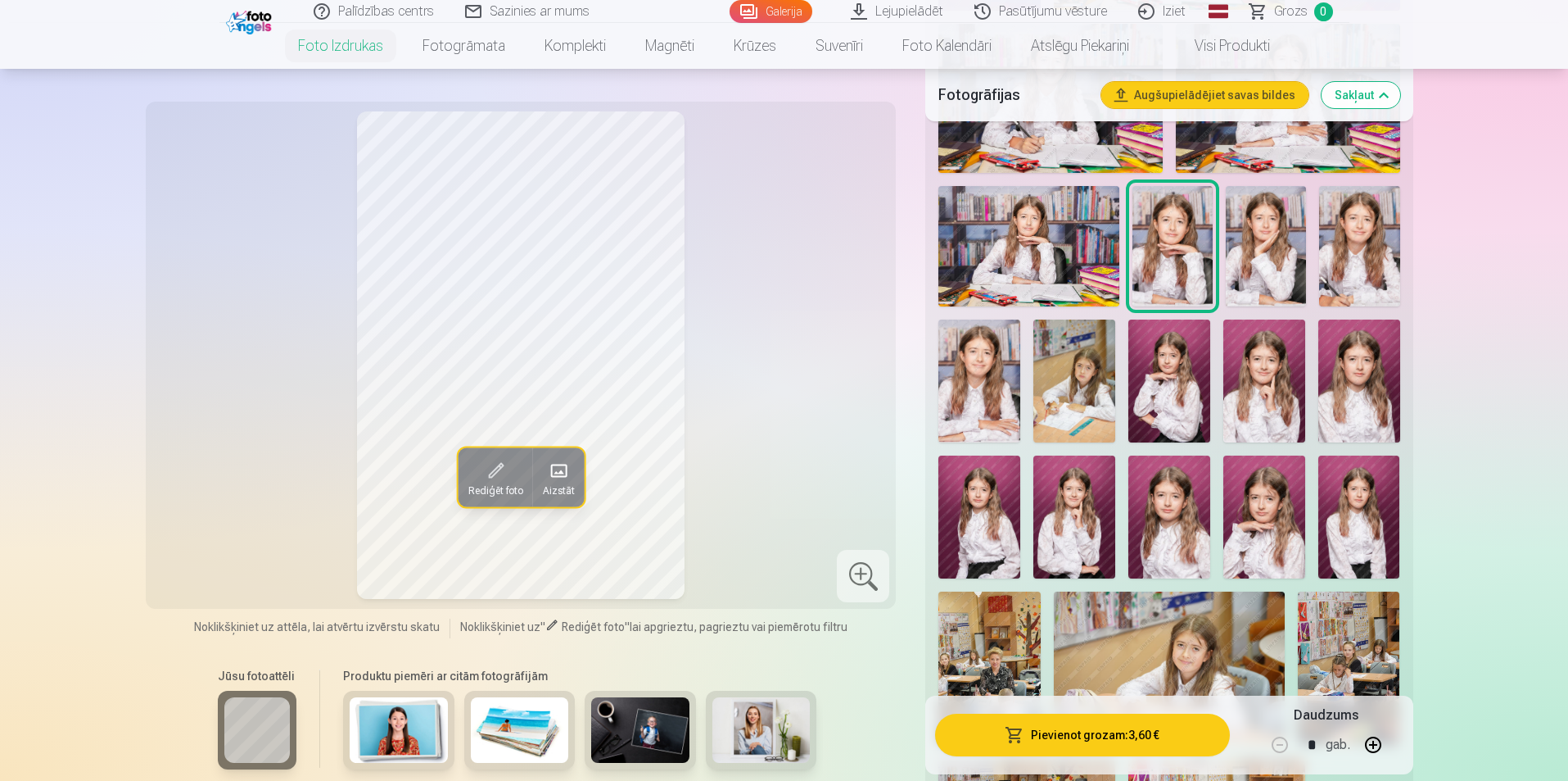
click at [1359, 492] on img at bounding box center [1359, 517] width 82 height 123
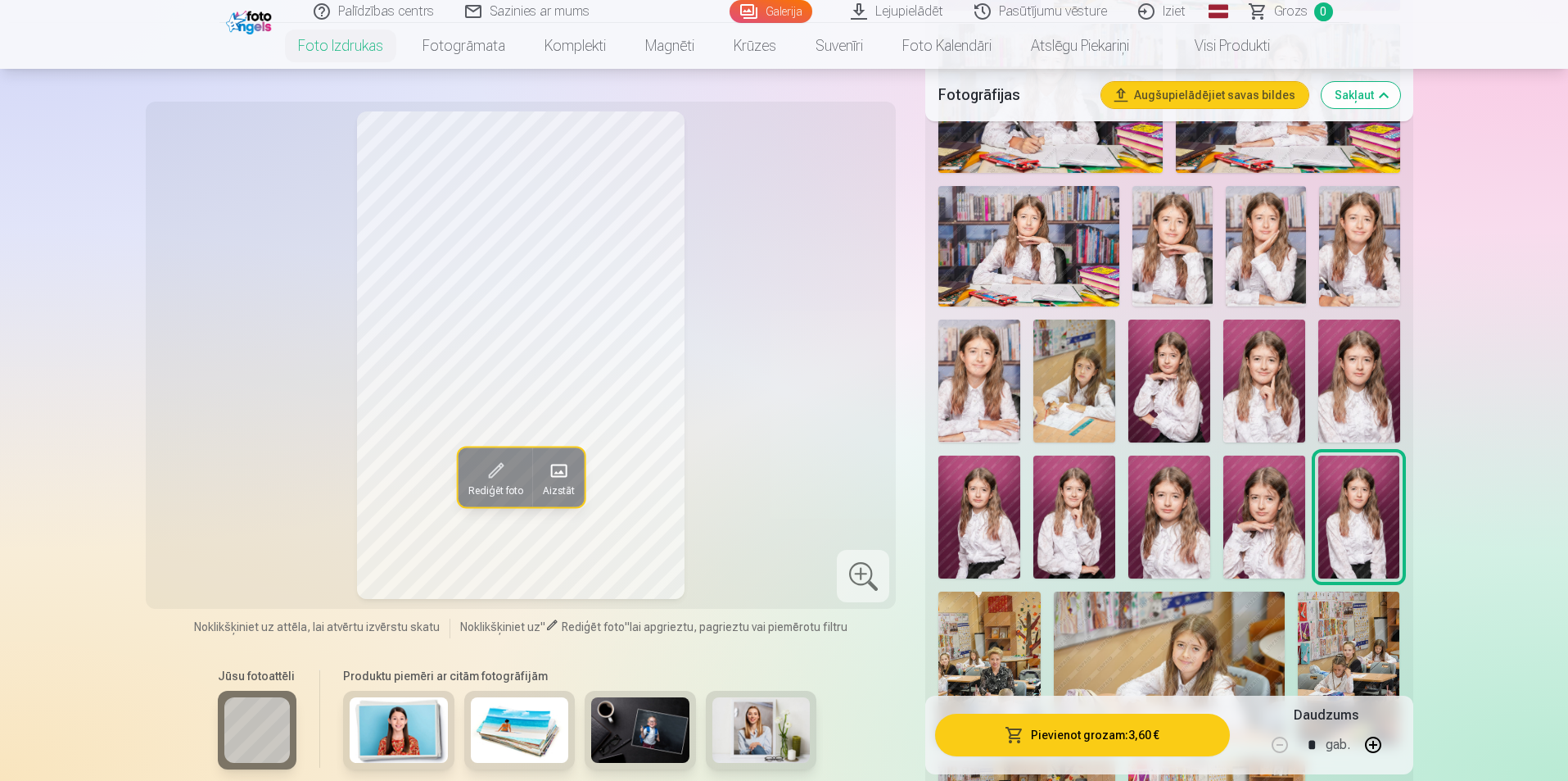
click at [1179, 497] on img at bounding box center [1169, 517] width 82 height 123
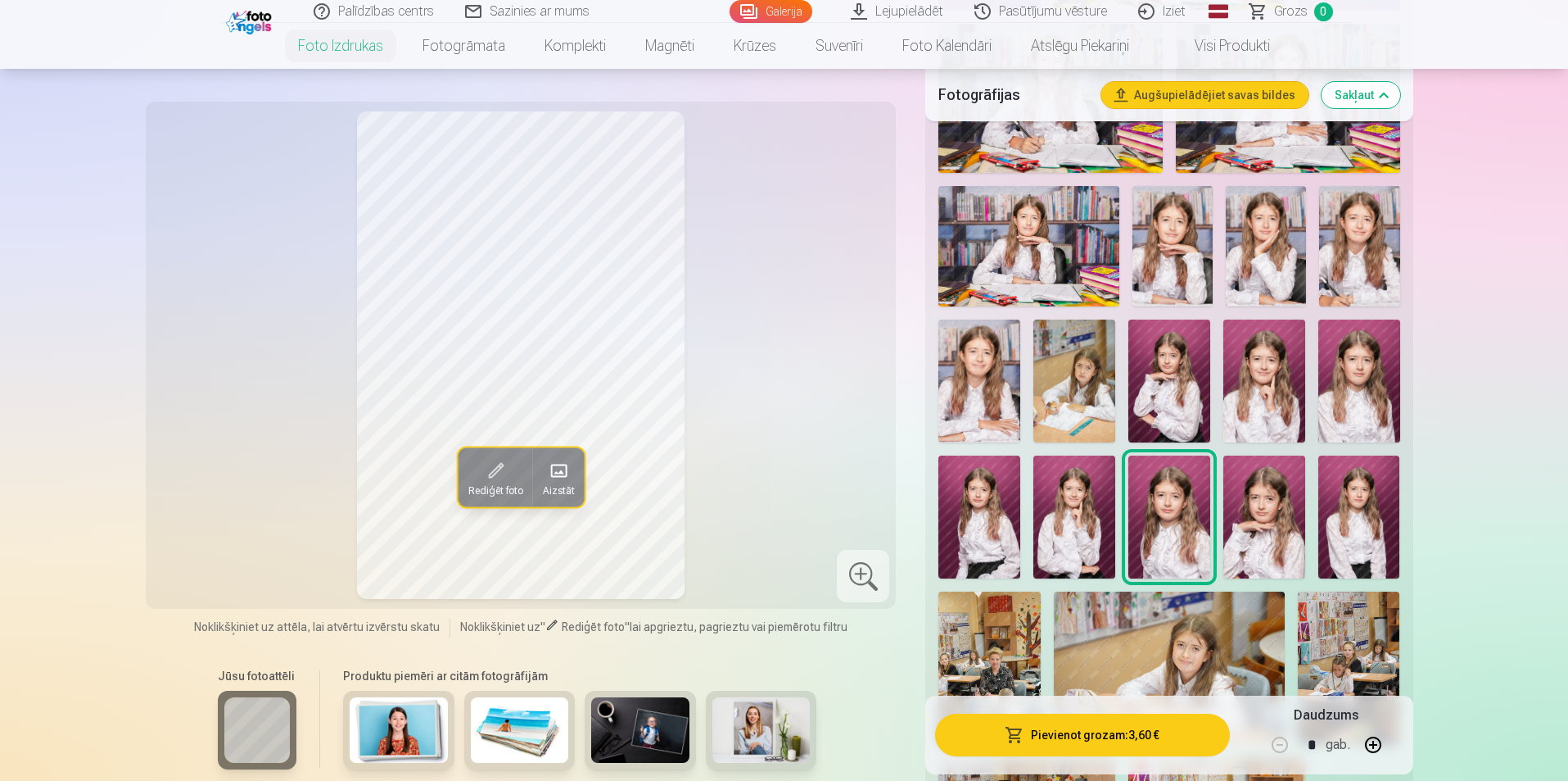
click at [1081, 502] on img at bounding box center [1074, 517] width 82 height 123
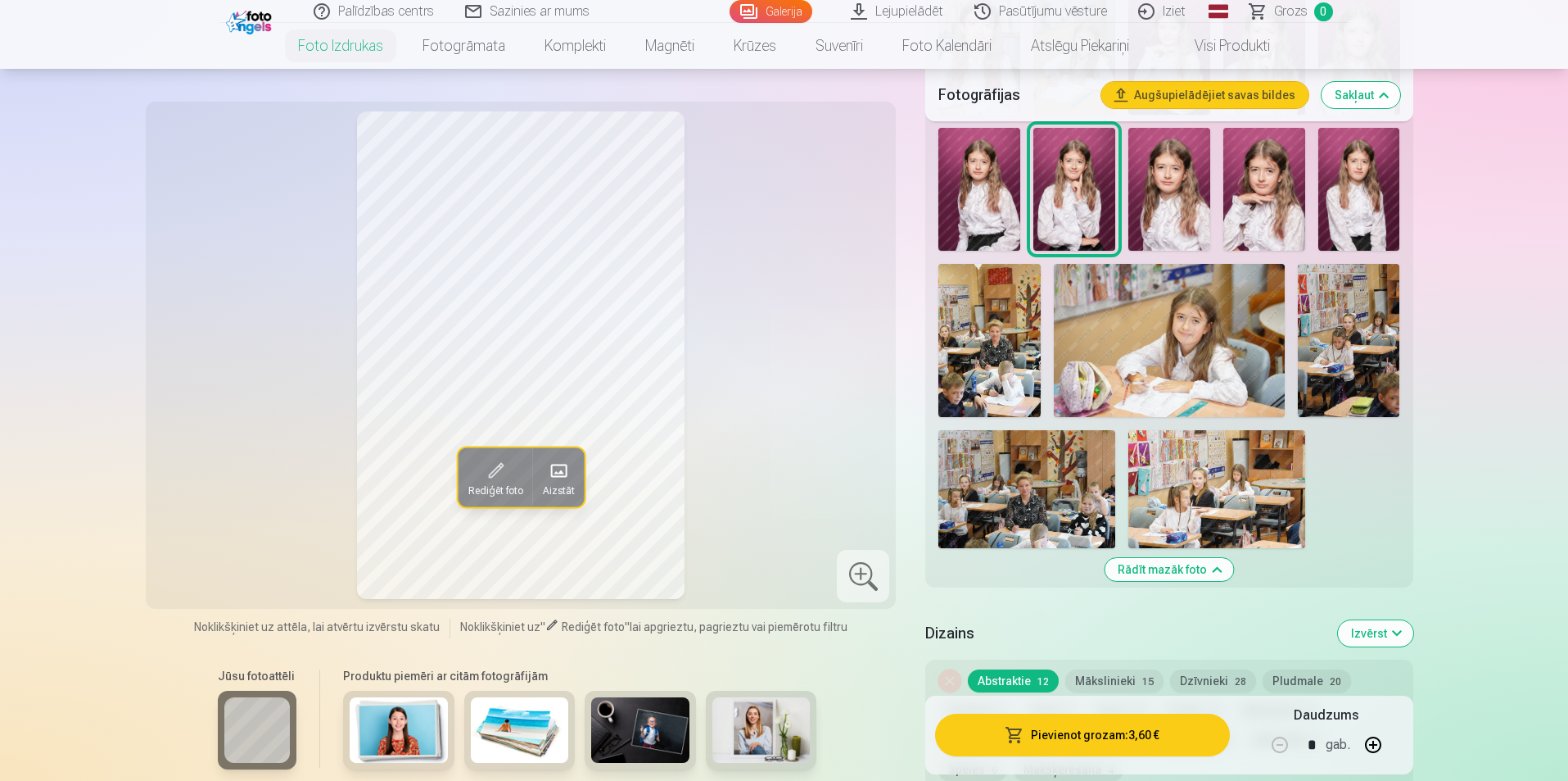
scroll to position [1065, 0]
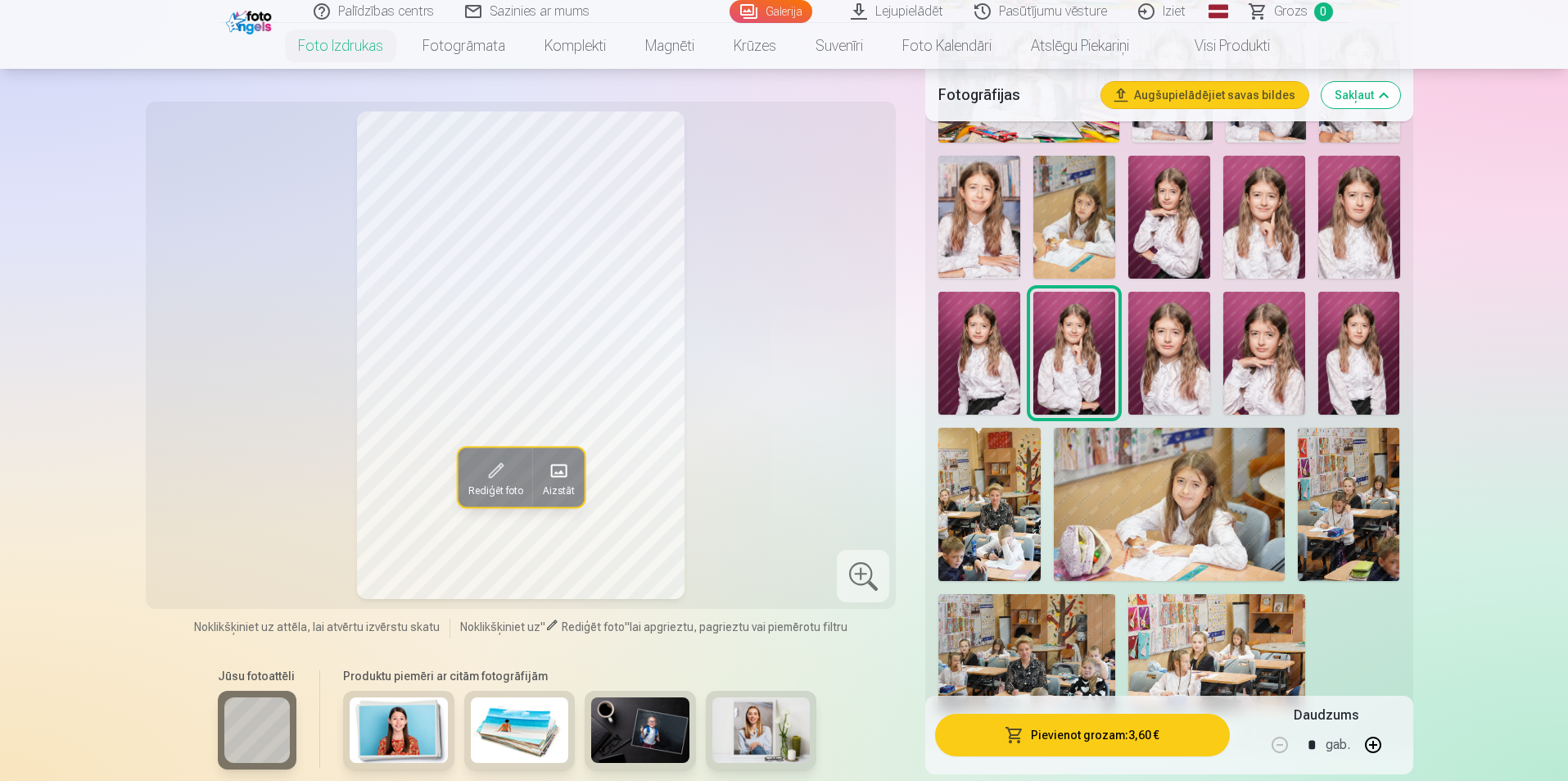
click at [1196, 485] on img at bounding box center [1168, 504] width 230 height 153
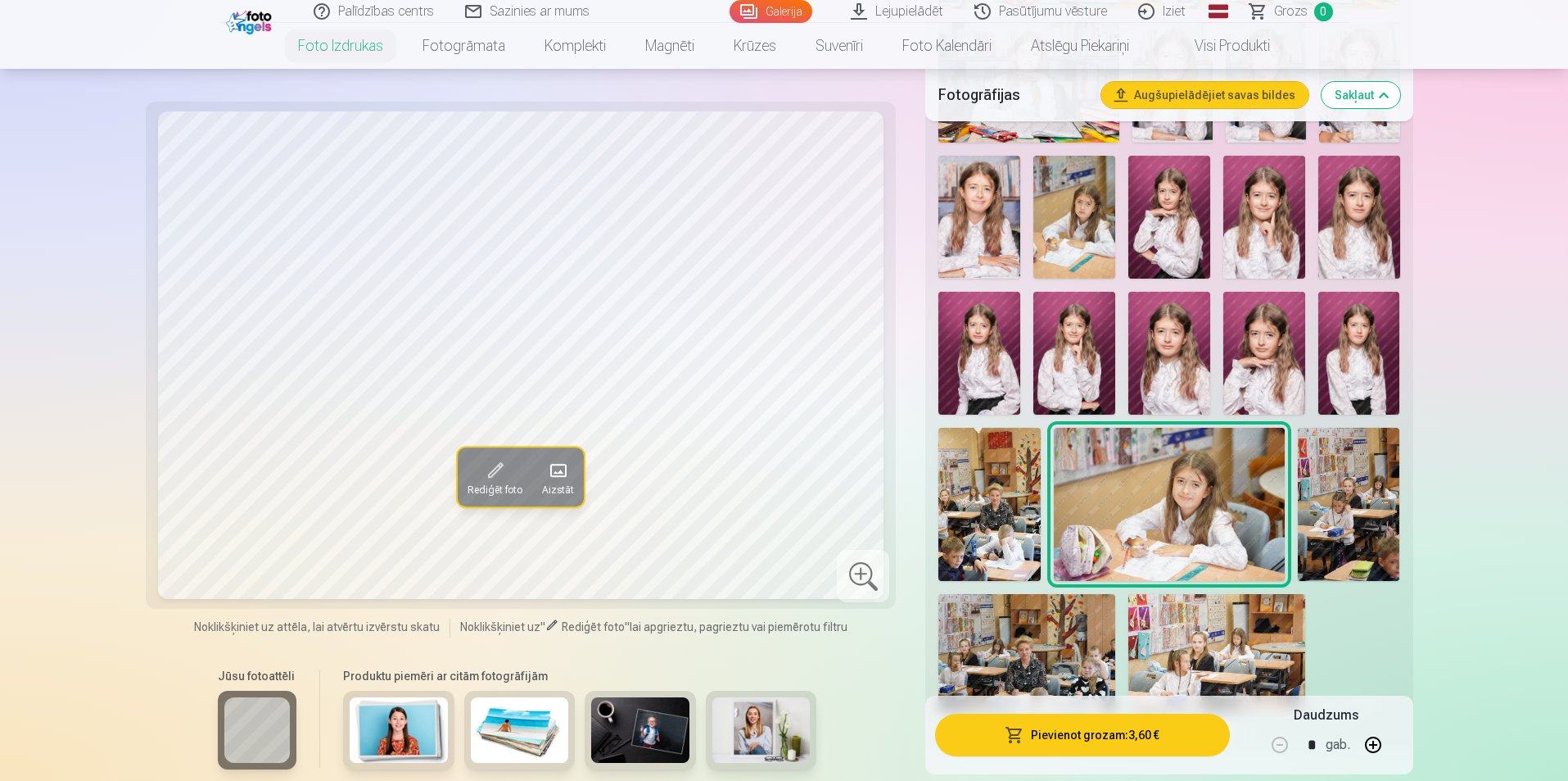
click at [1351, 346] on img at bounding box center [1359, 353] width 82 height 123
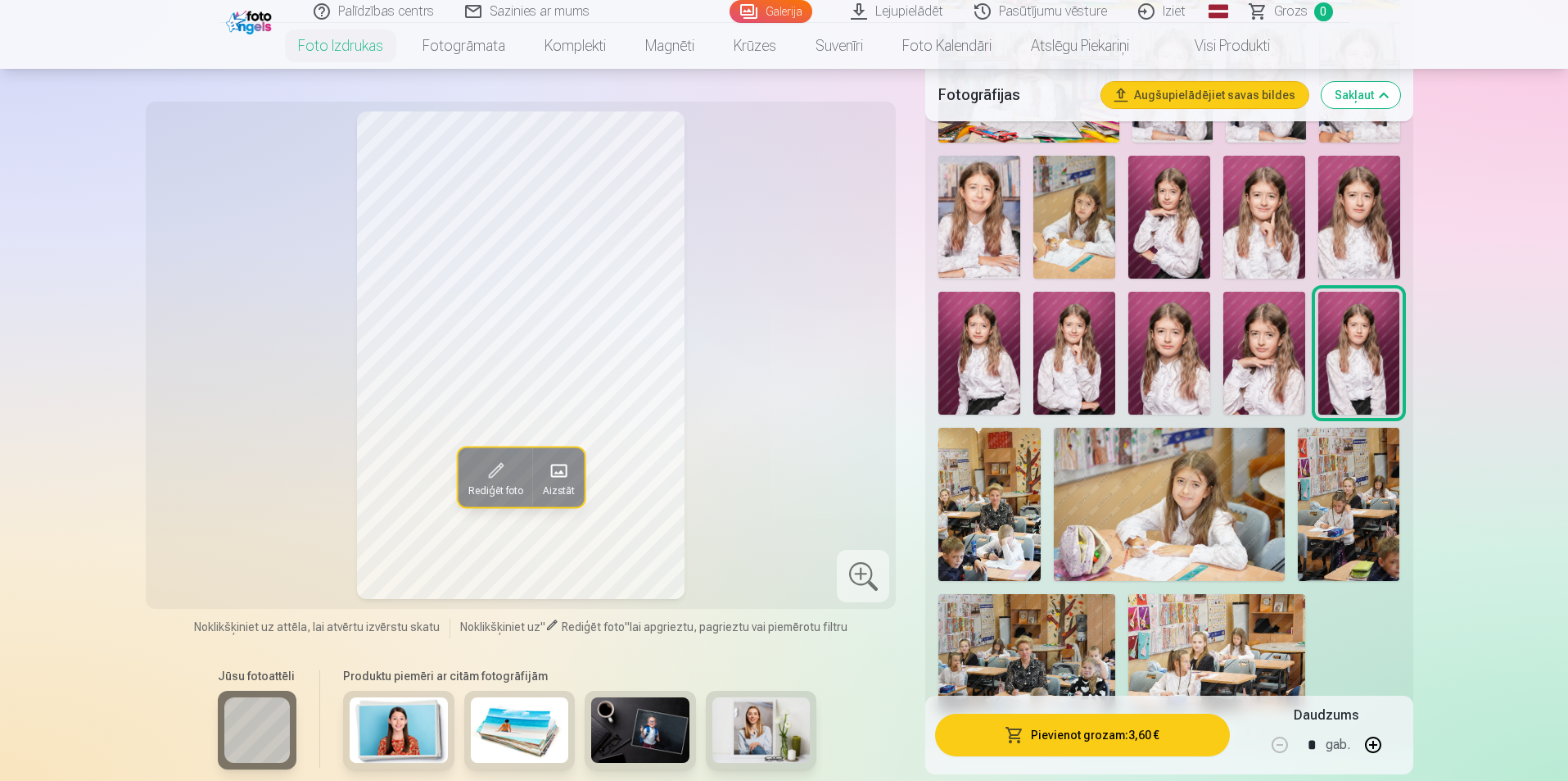
click at [1274, 354] on img at bounding box center [1264, 353] width 82 height 123
click at [1182, 366] on img at bounding box center [1169, 353] width 82 height 123
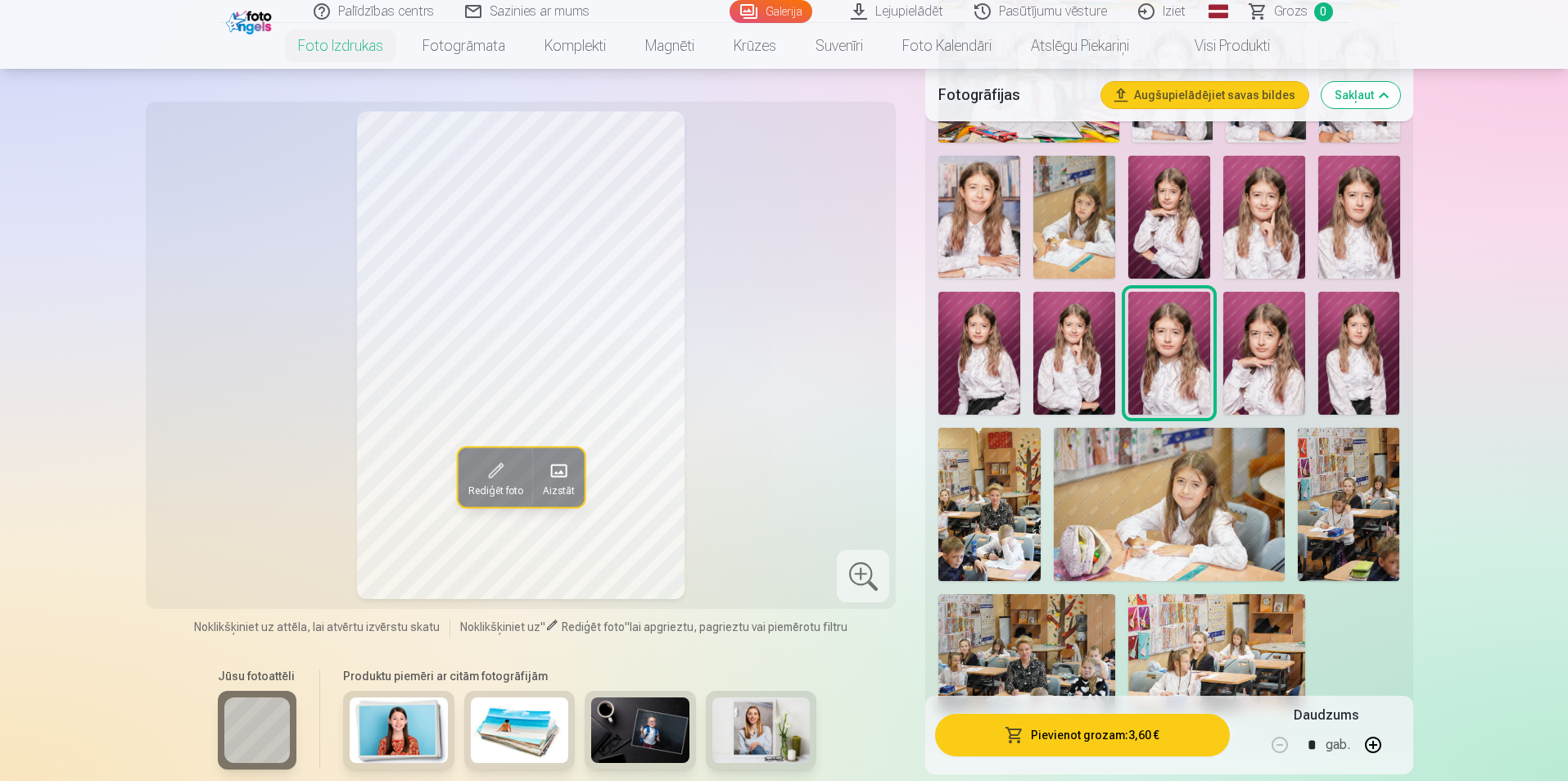
click at [1068, 363] on img at bounding box center [1074, 353] width 82 height 123
click at [984, 360] on img at bounding box center [979, 353] width 82 height 123
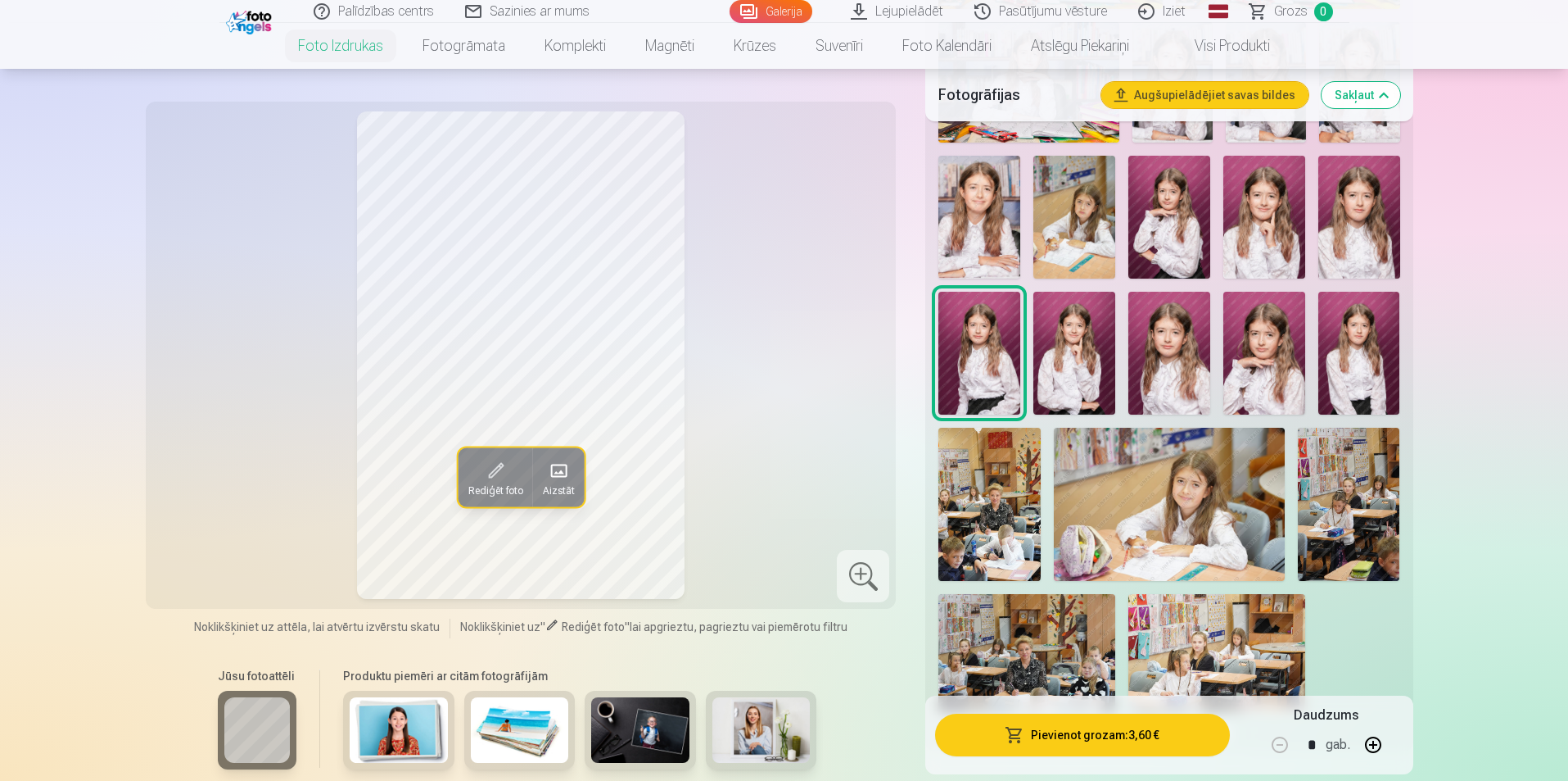
click at [1369, 220] on img at bounding box center [1359, 216] width 82 height 123
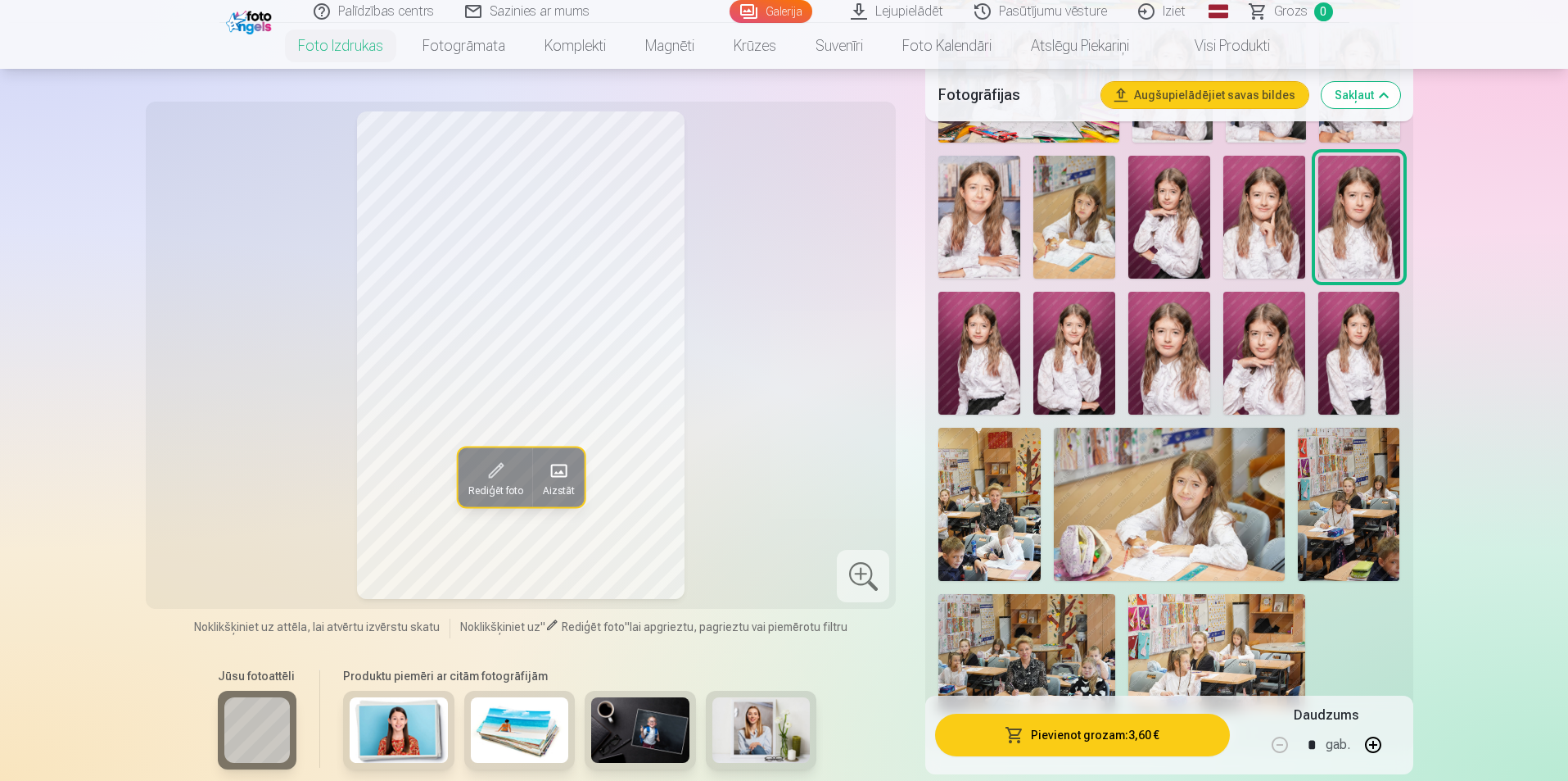
click at [1253, 224] on img at bounding box center [1264, 216] width 82 height 123
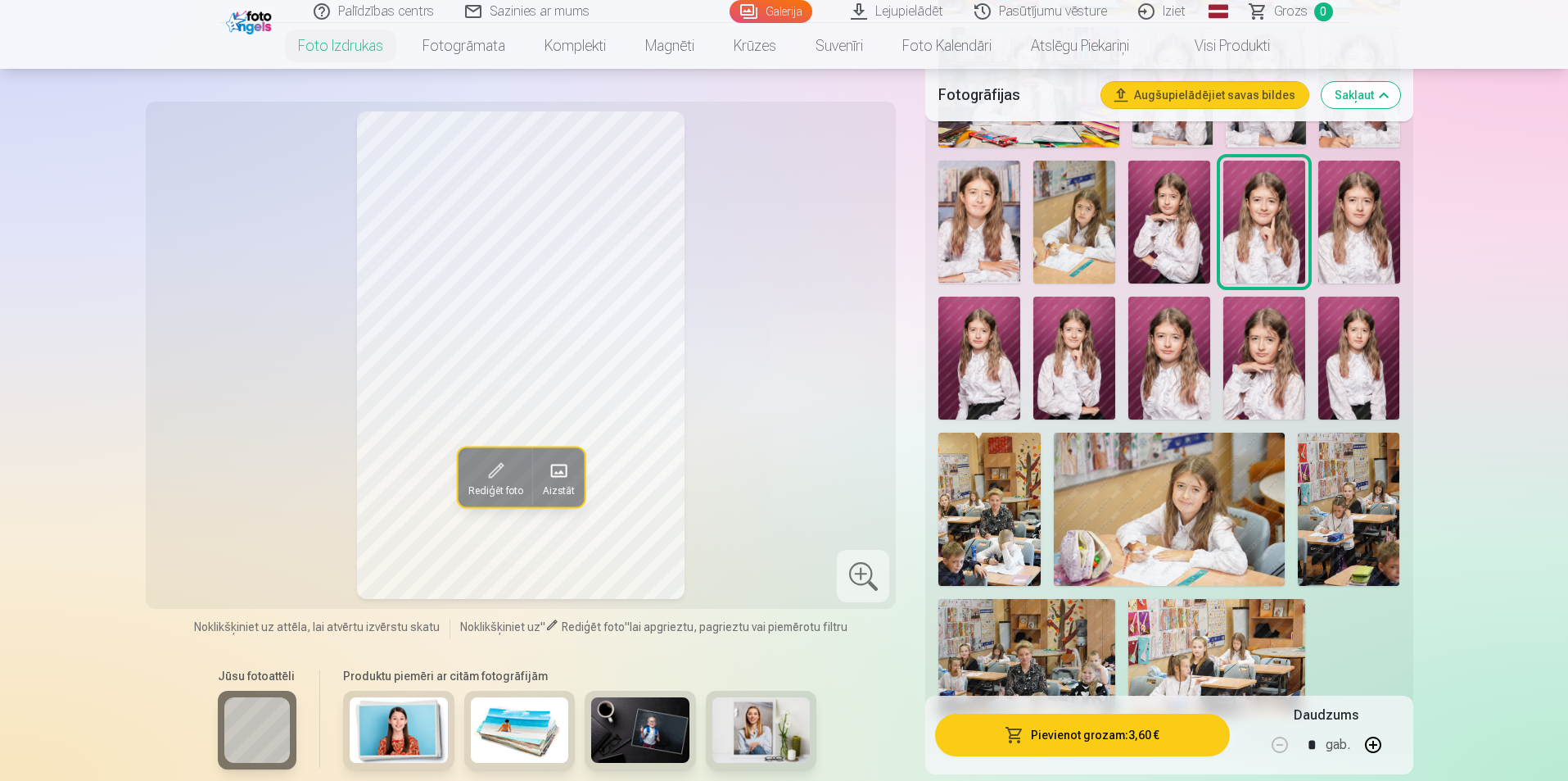
scroll to position [983, 0]
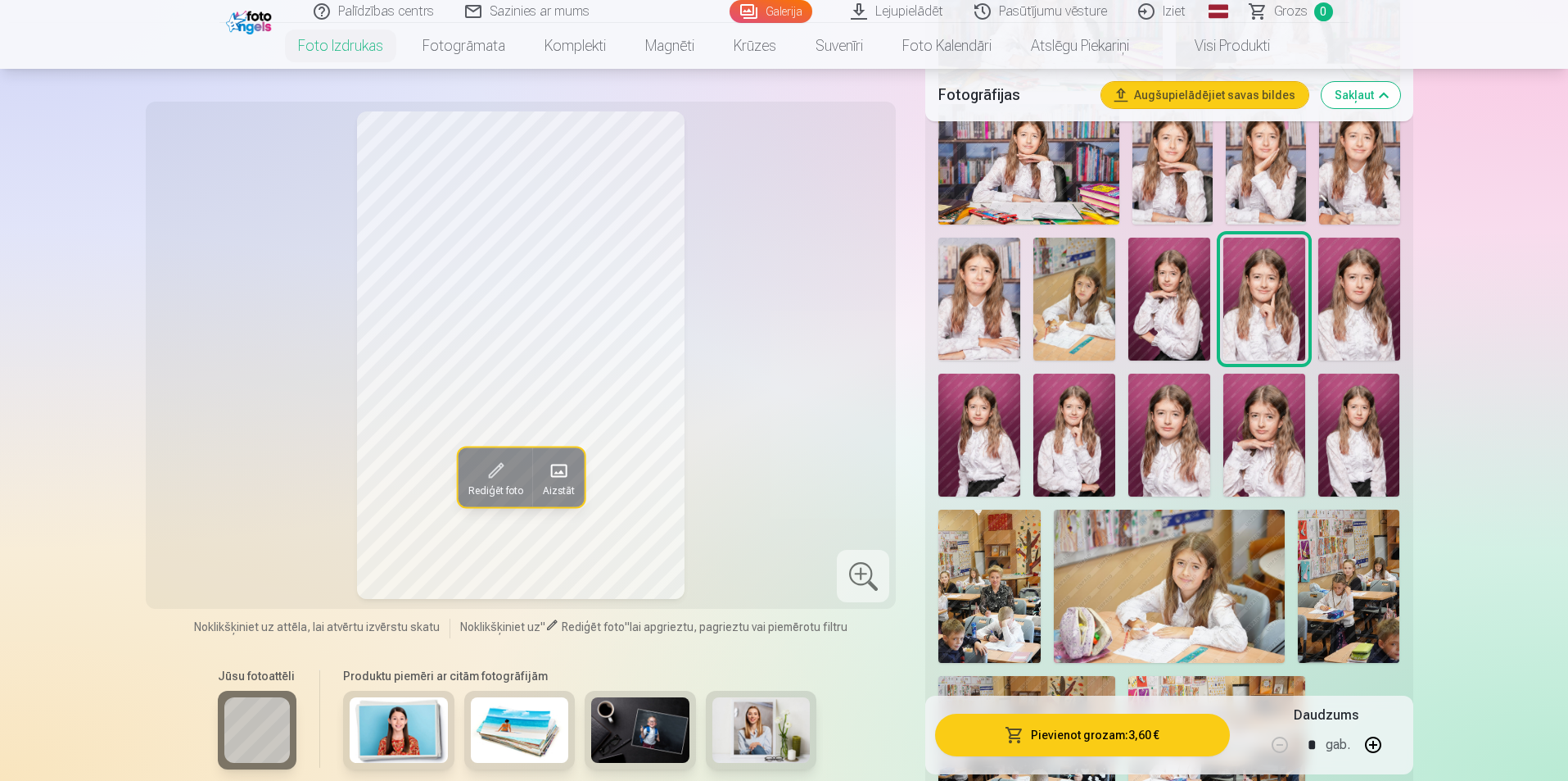
click at [1176, 309] on img at bounding box center [1169, 299] width 82 height 123
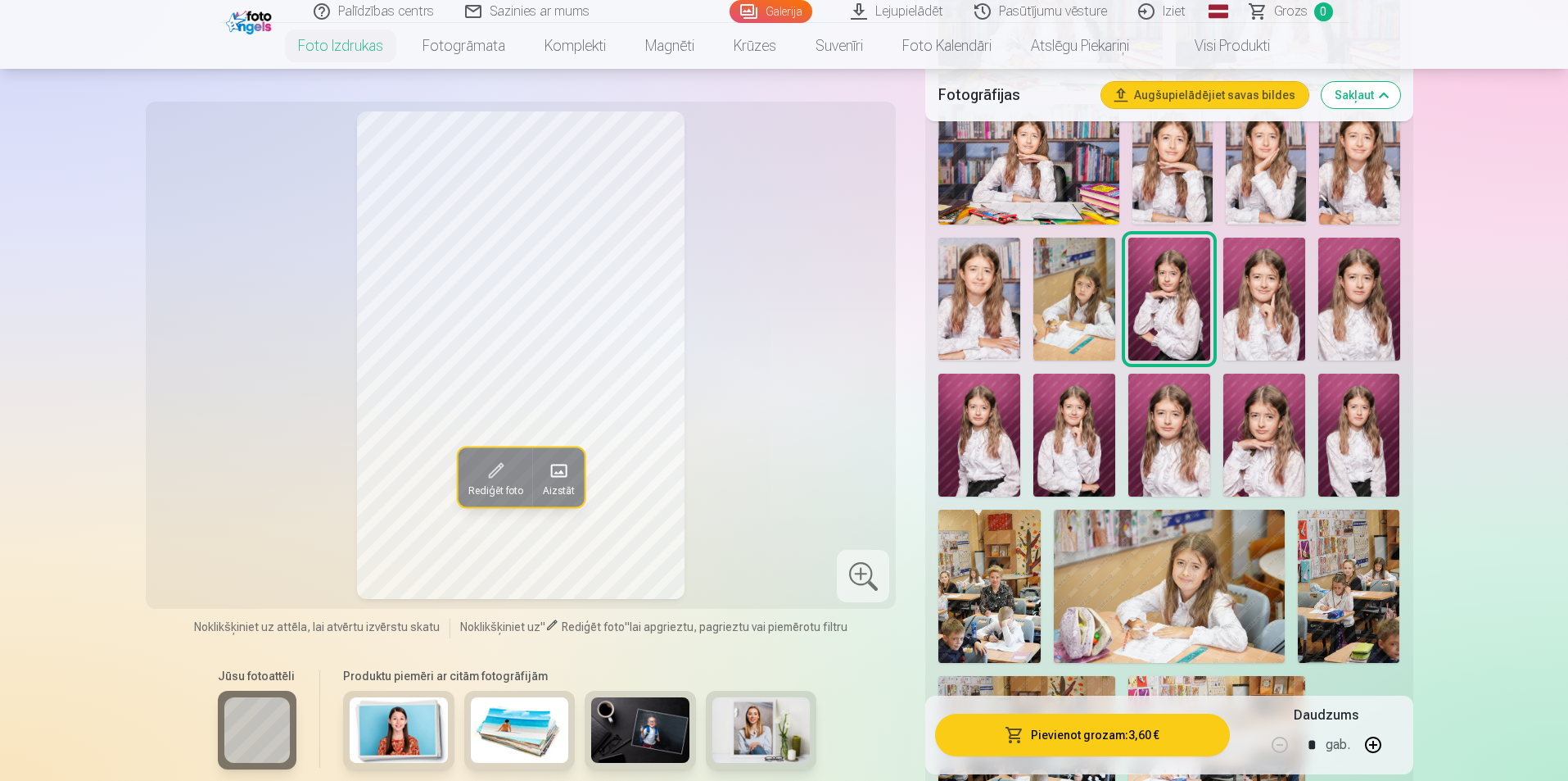
click at [977, 327] on img at bounding box center [979, 299] width 82 height 123
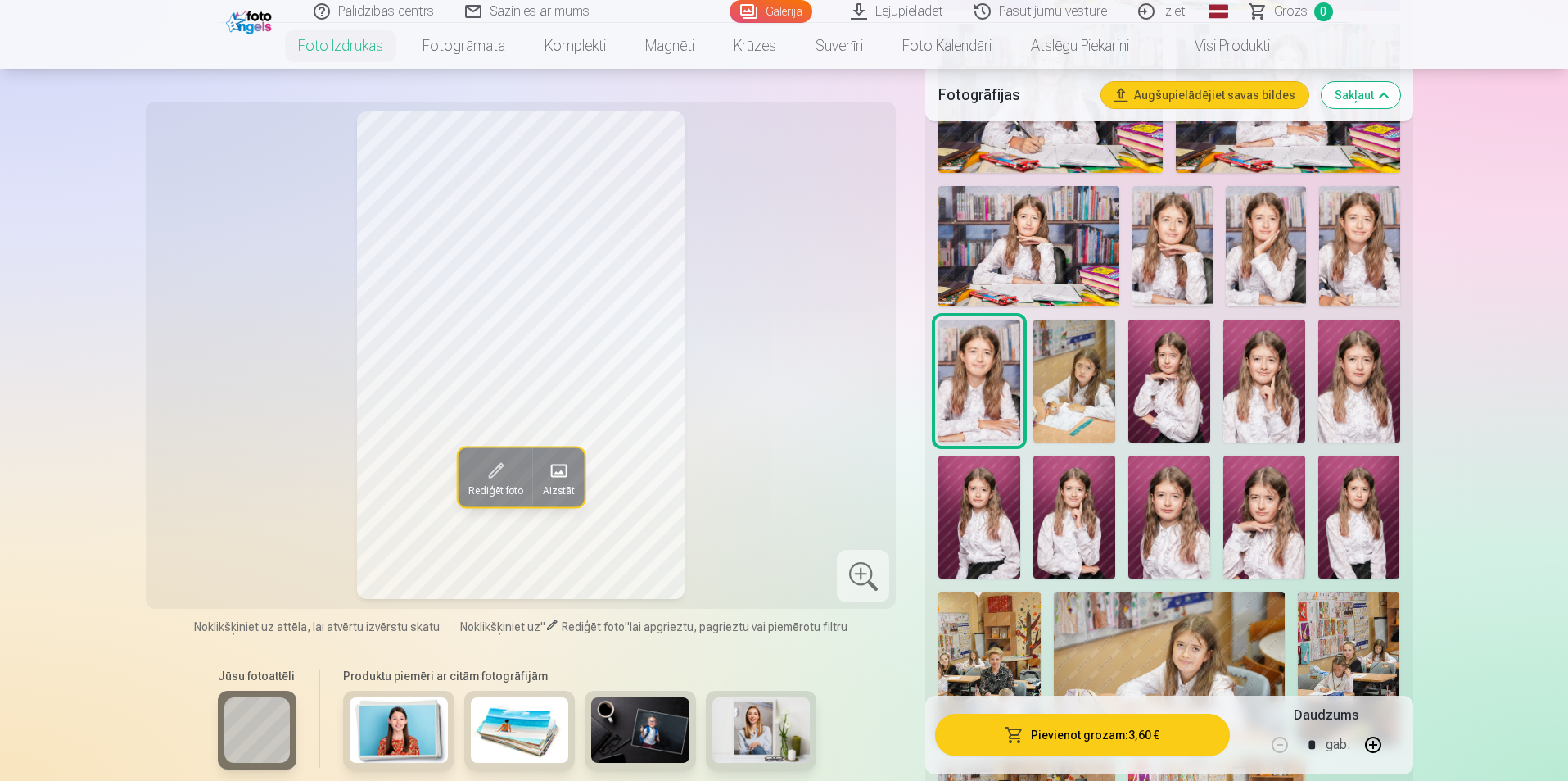
scroll to position [738, 0]
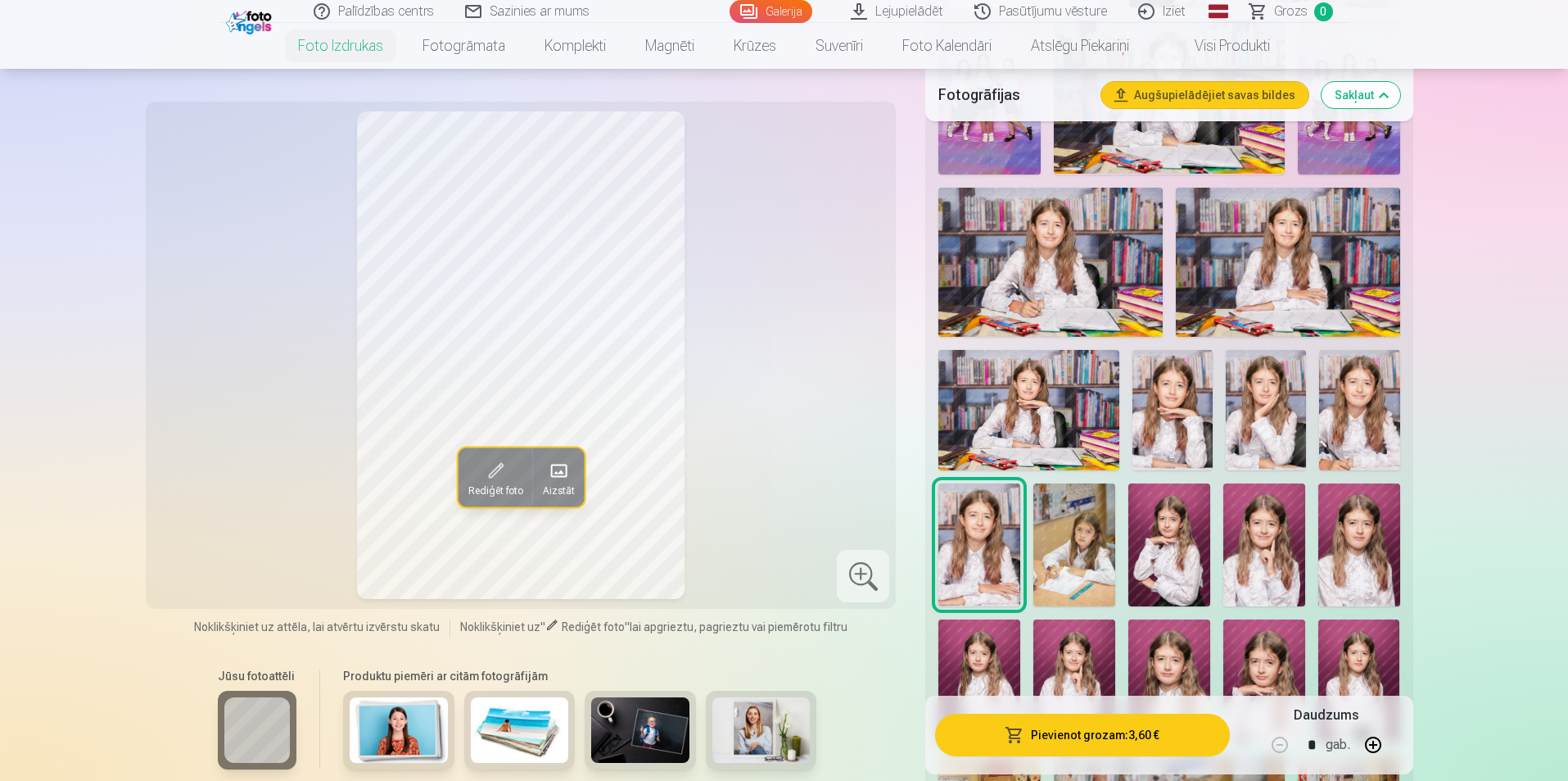
click at [1342, 230] on img at bounding box center [1288, 262] width 224 height 149
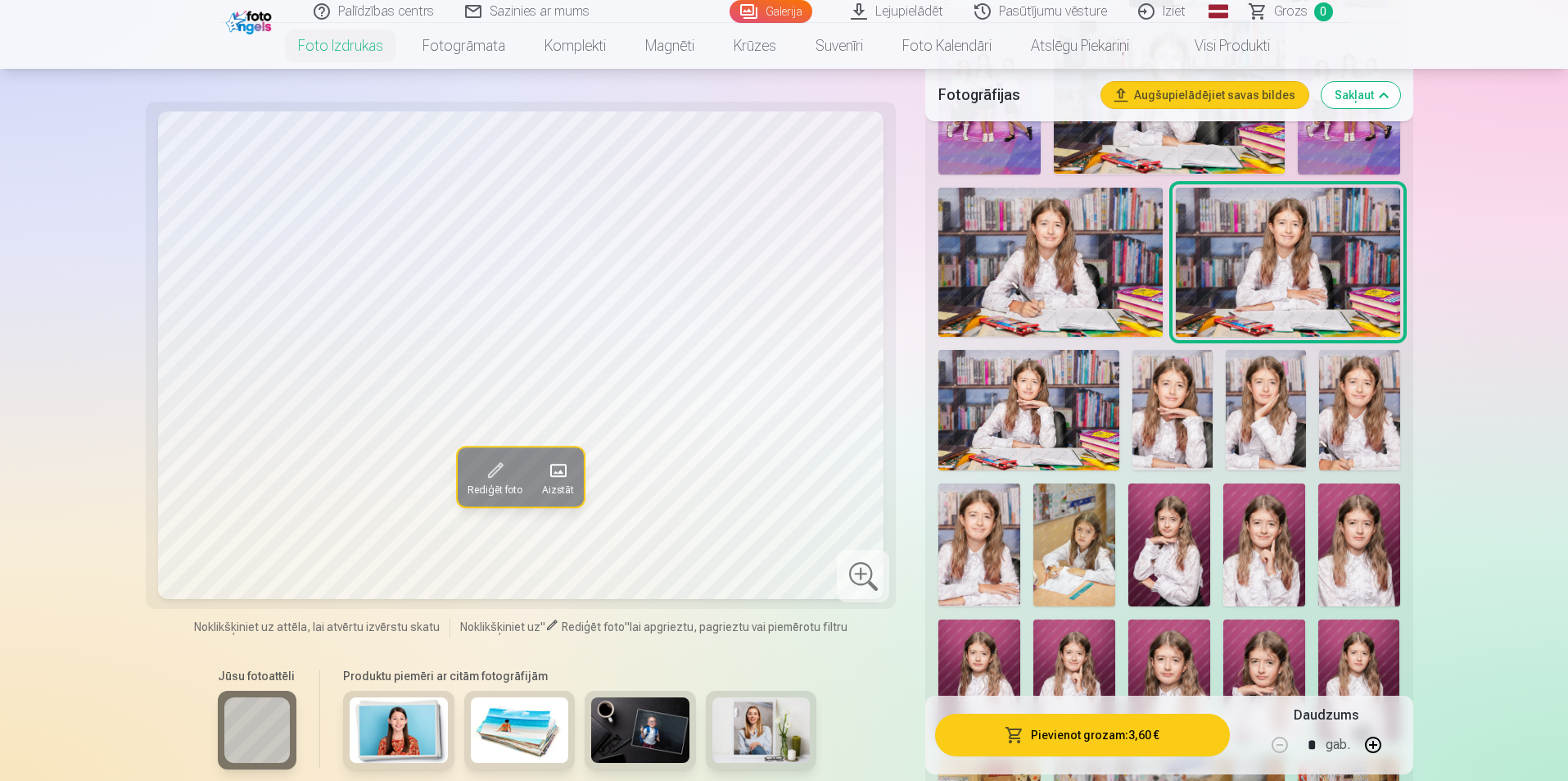
click at [1113, 256] on img at bounding box center [1050, 262] width 224 height 149
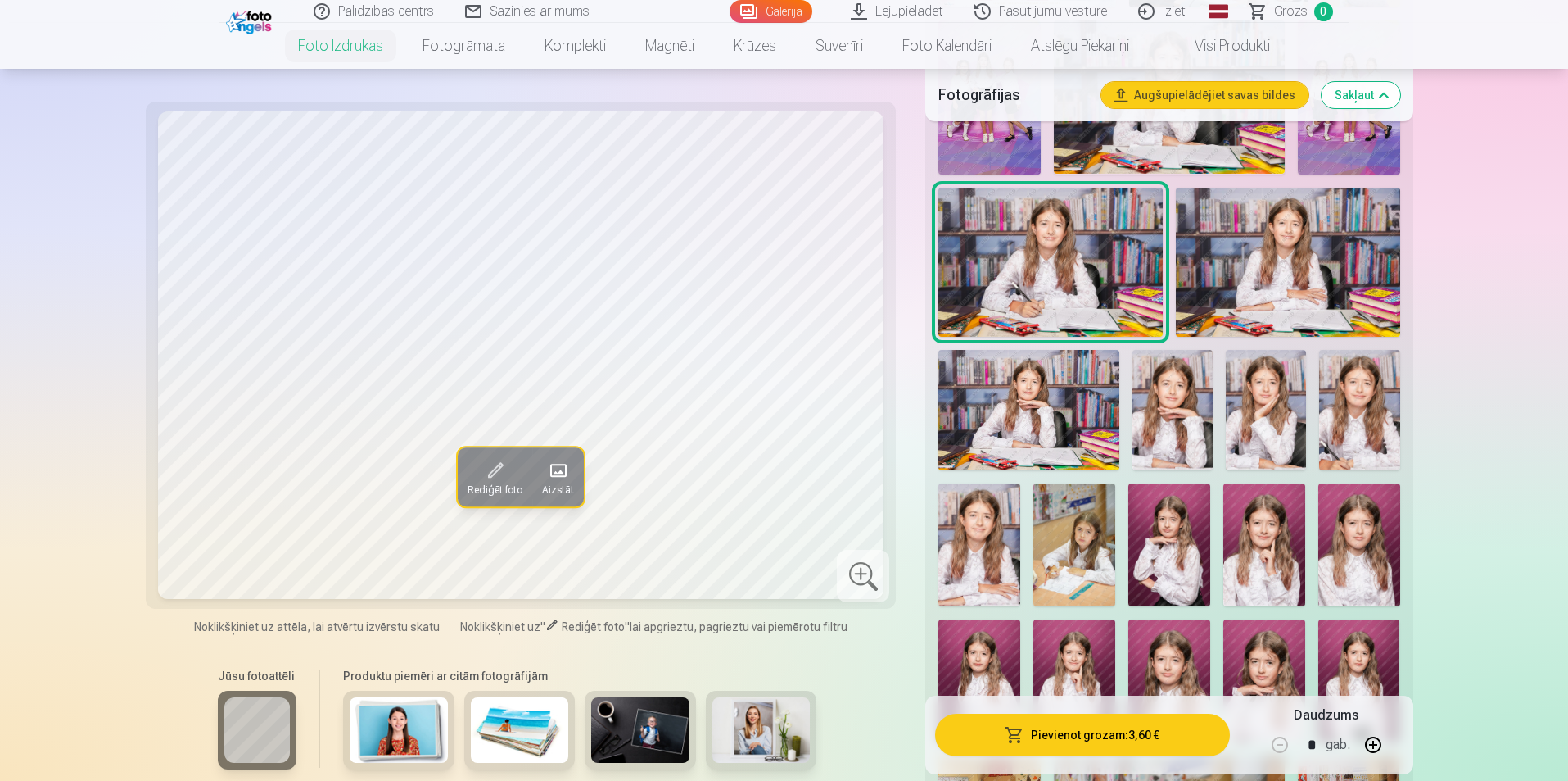
click at [1301, 404] on img at bounding box center [1266, 410] width 81 height 121
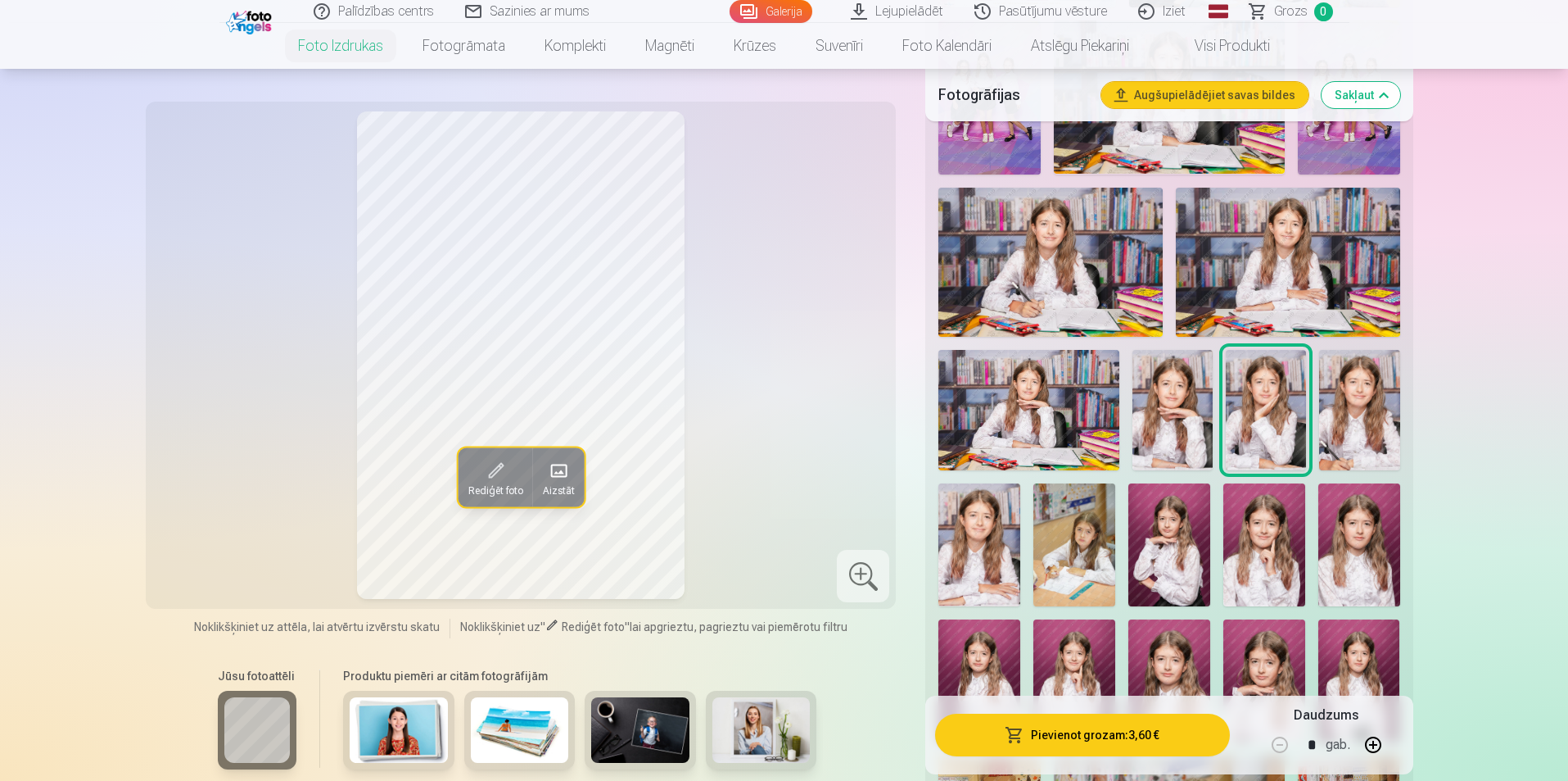
click at [1086, 538] on img at bounding box center [1074, 544] width 82 height 123
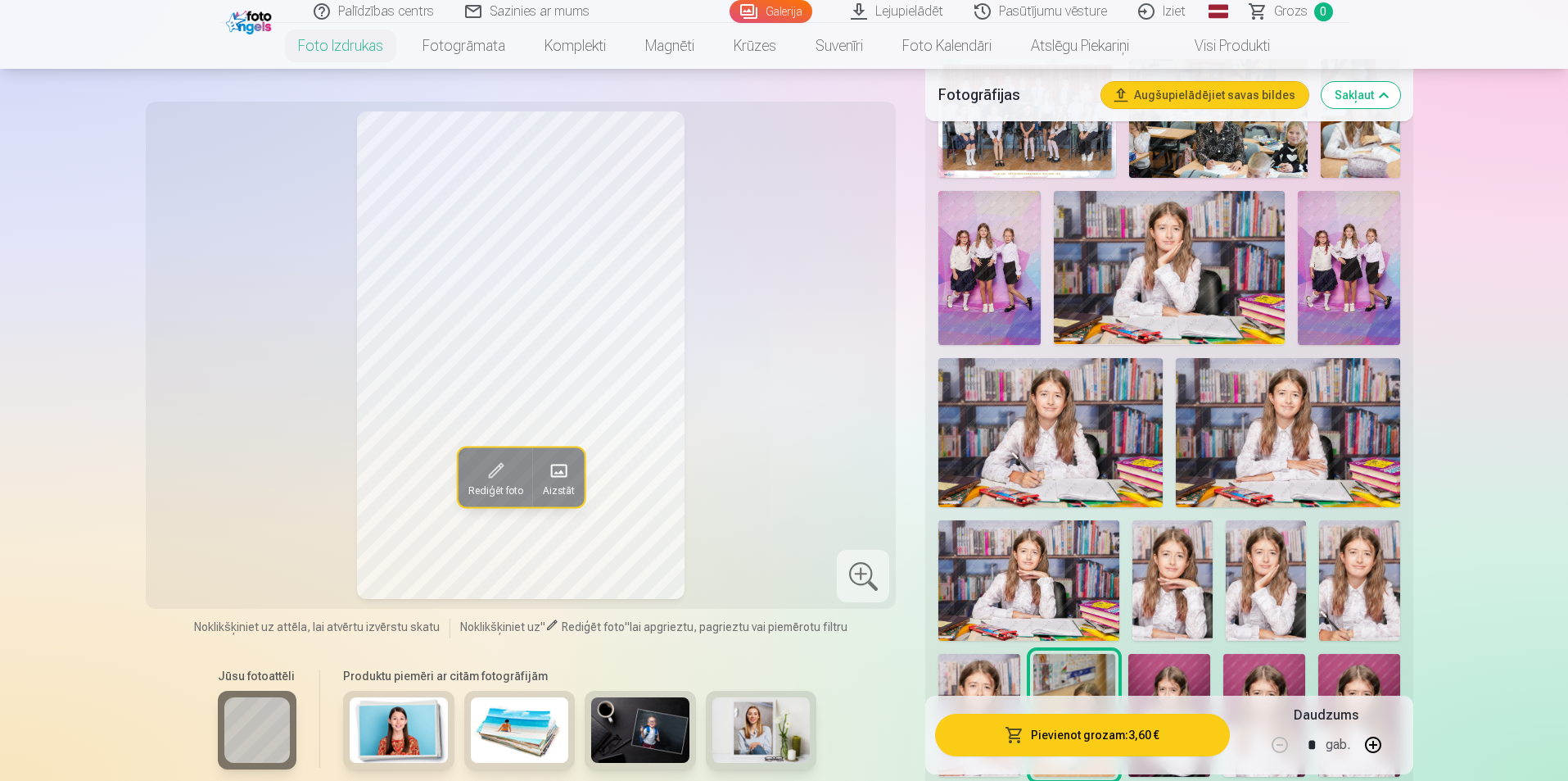
scroll to position [492, 0]
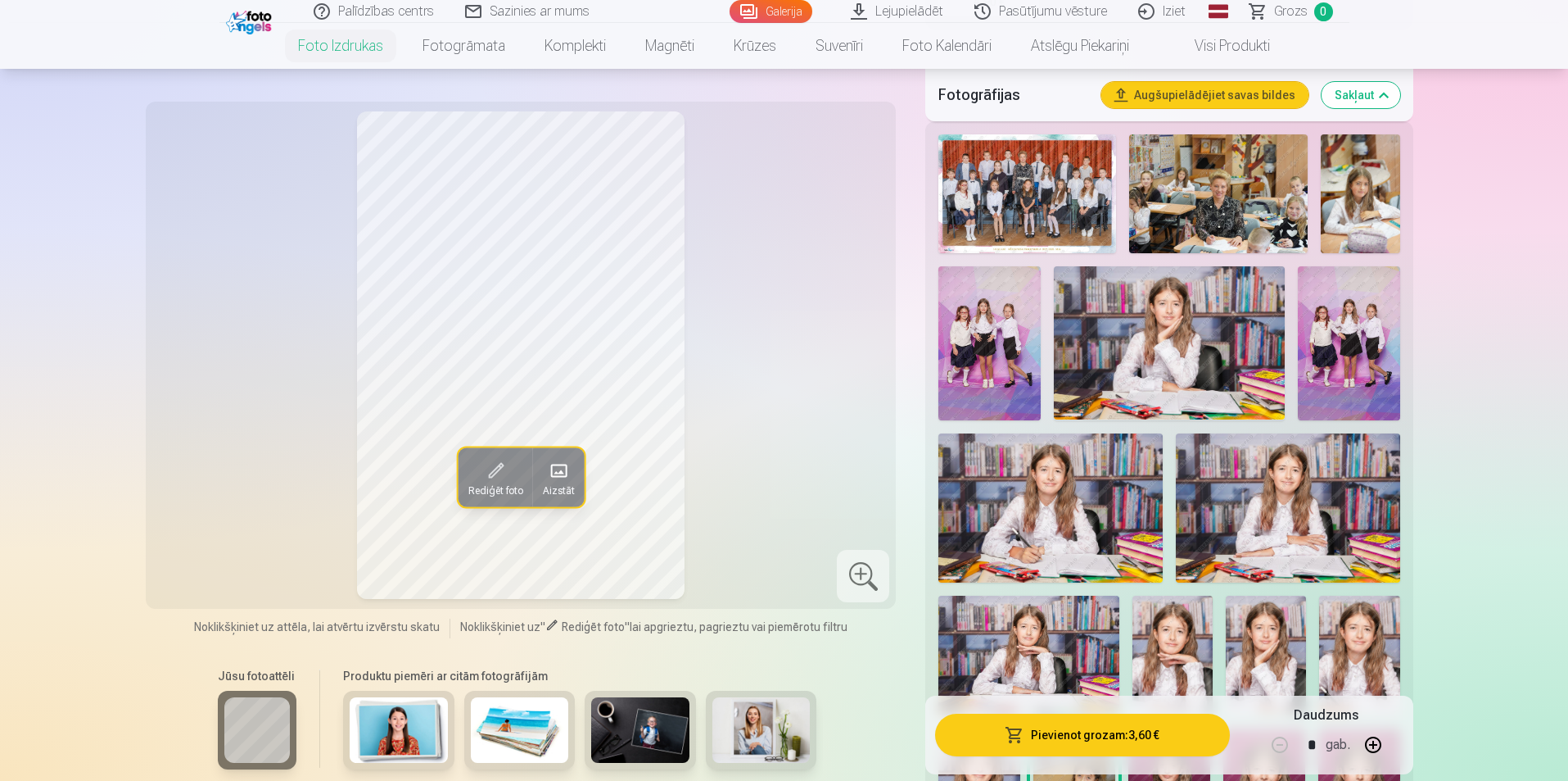
click at [1390, 212] on img at bounding box center [1361, 194] width 80 height 119
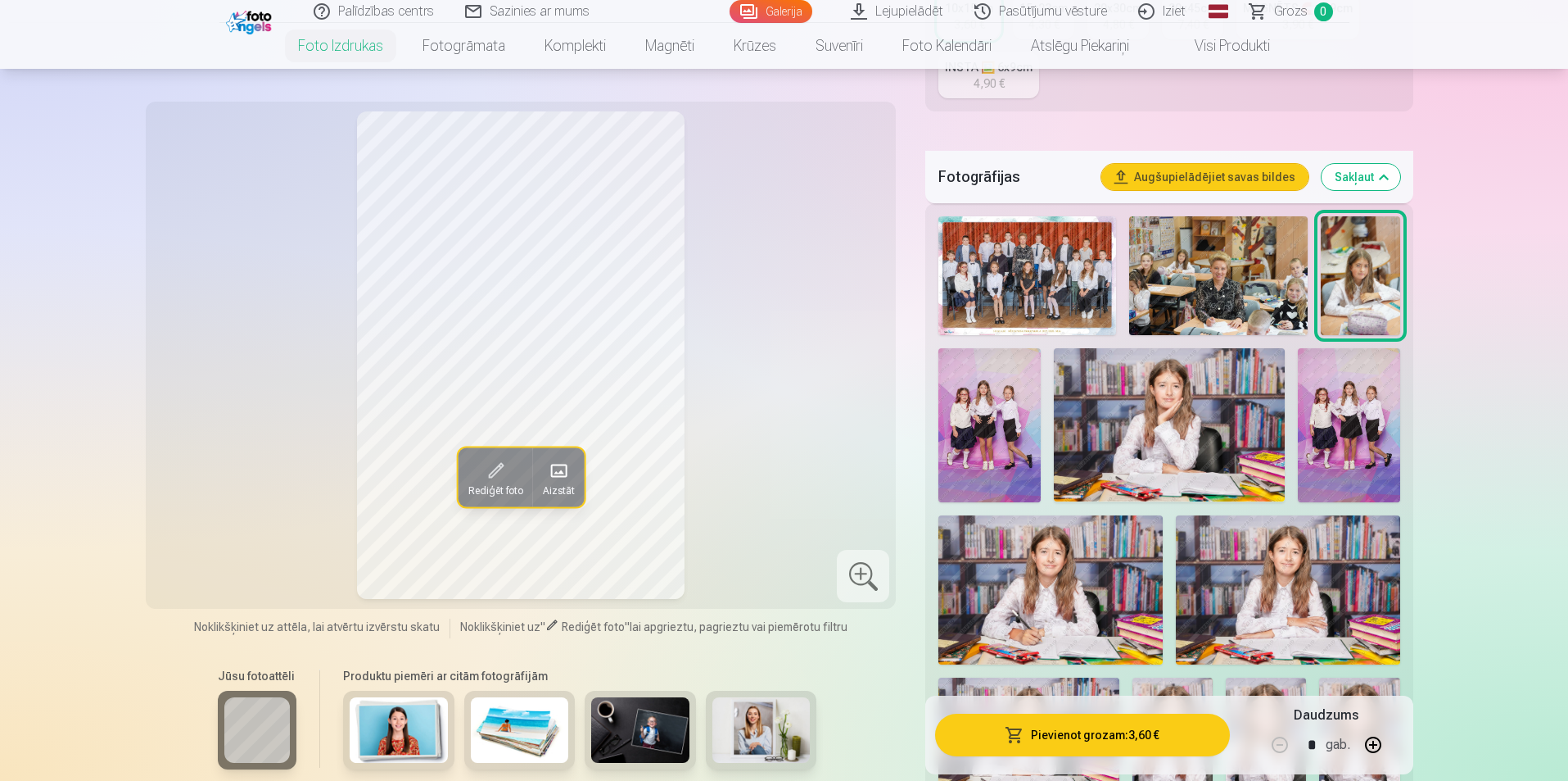
scroll to position [655, 0]
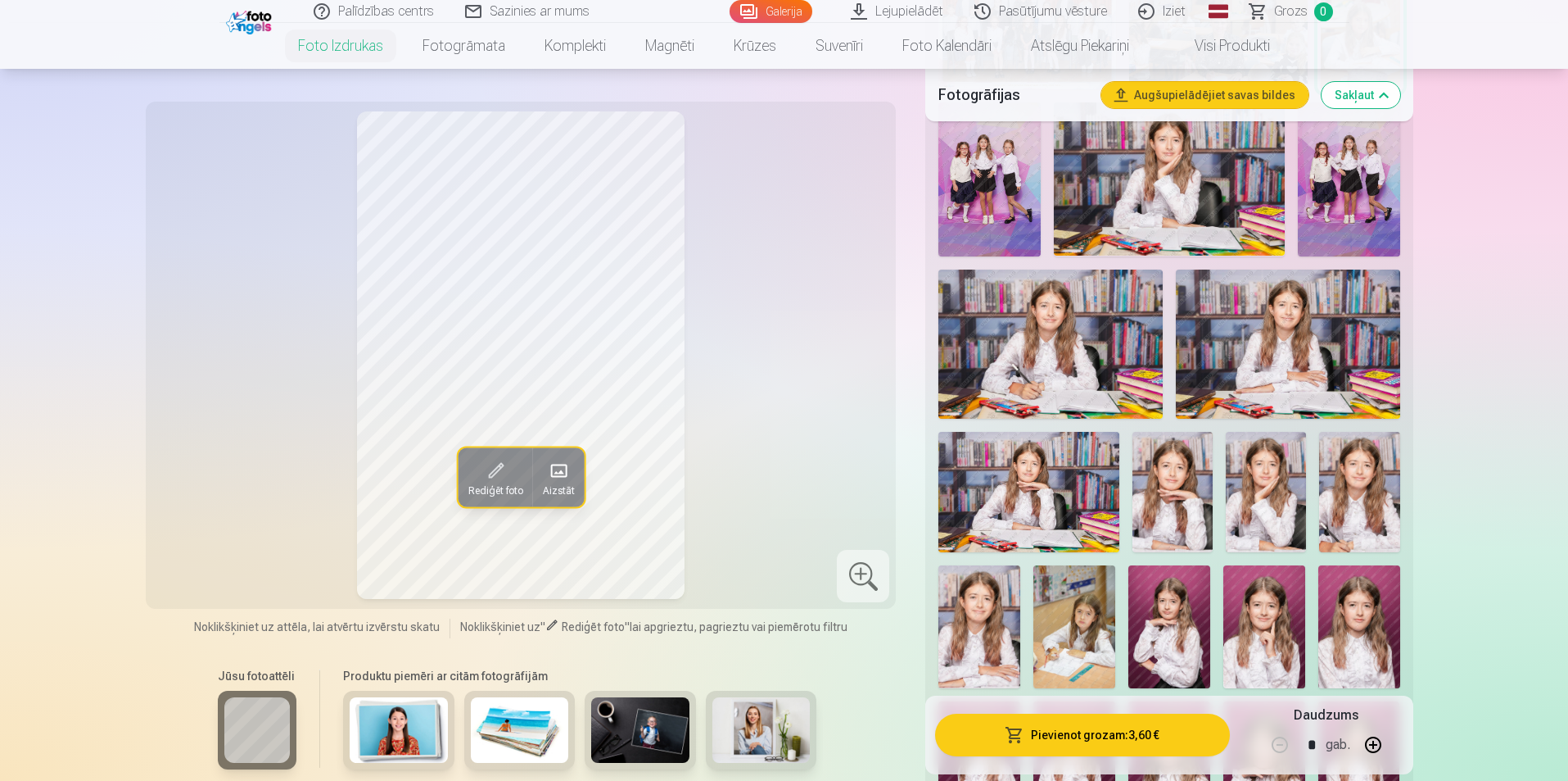
click at [1373, 362] on img at bounding box center [1288, 345] width 224 height 149
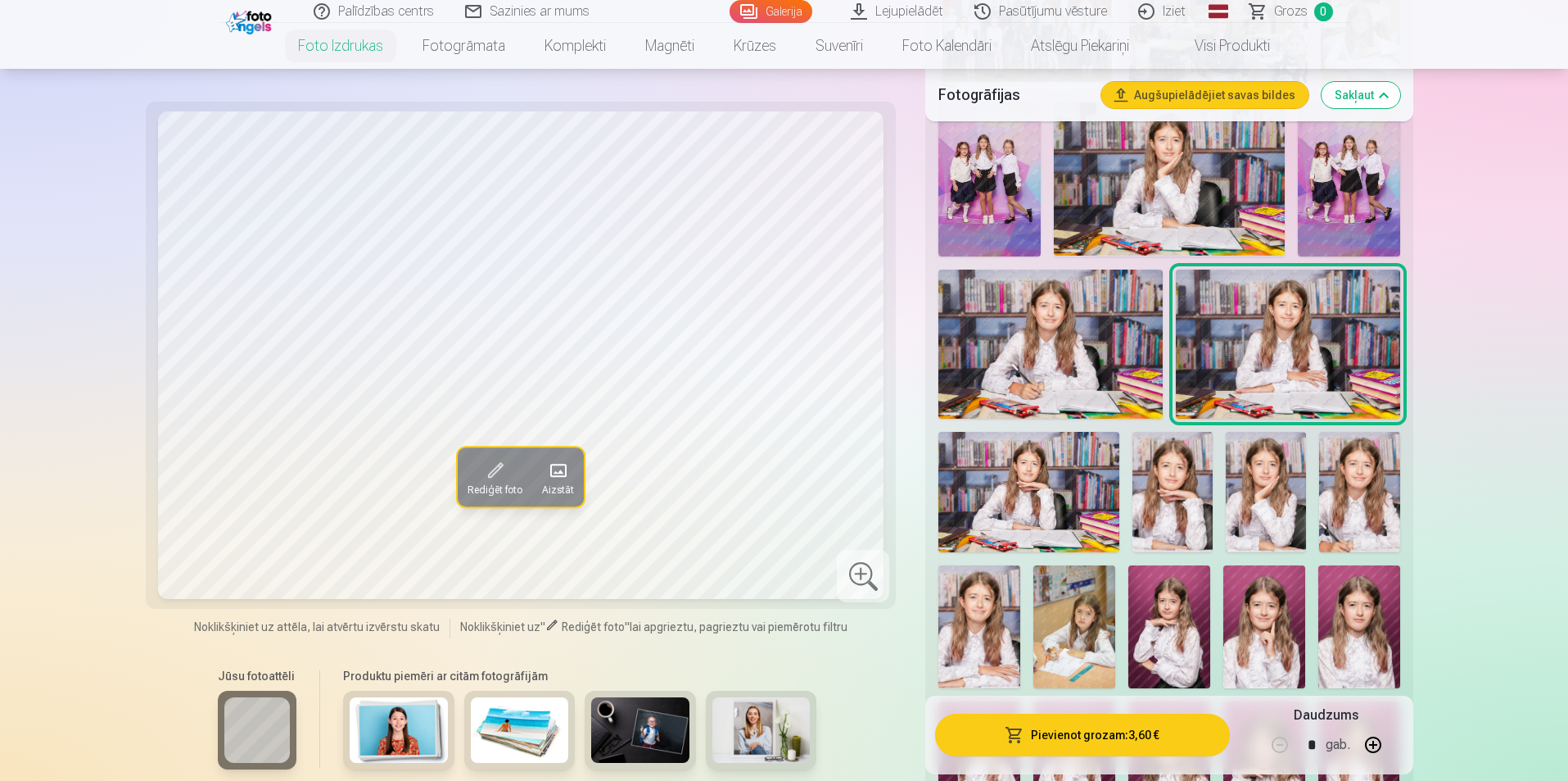
click at [1361, 503] on img at bounding box center [1359, 492] width 81 height 121
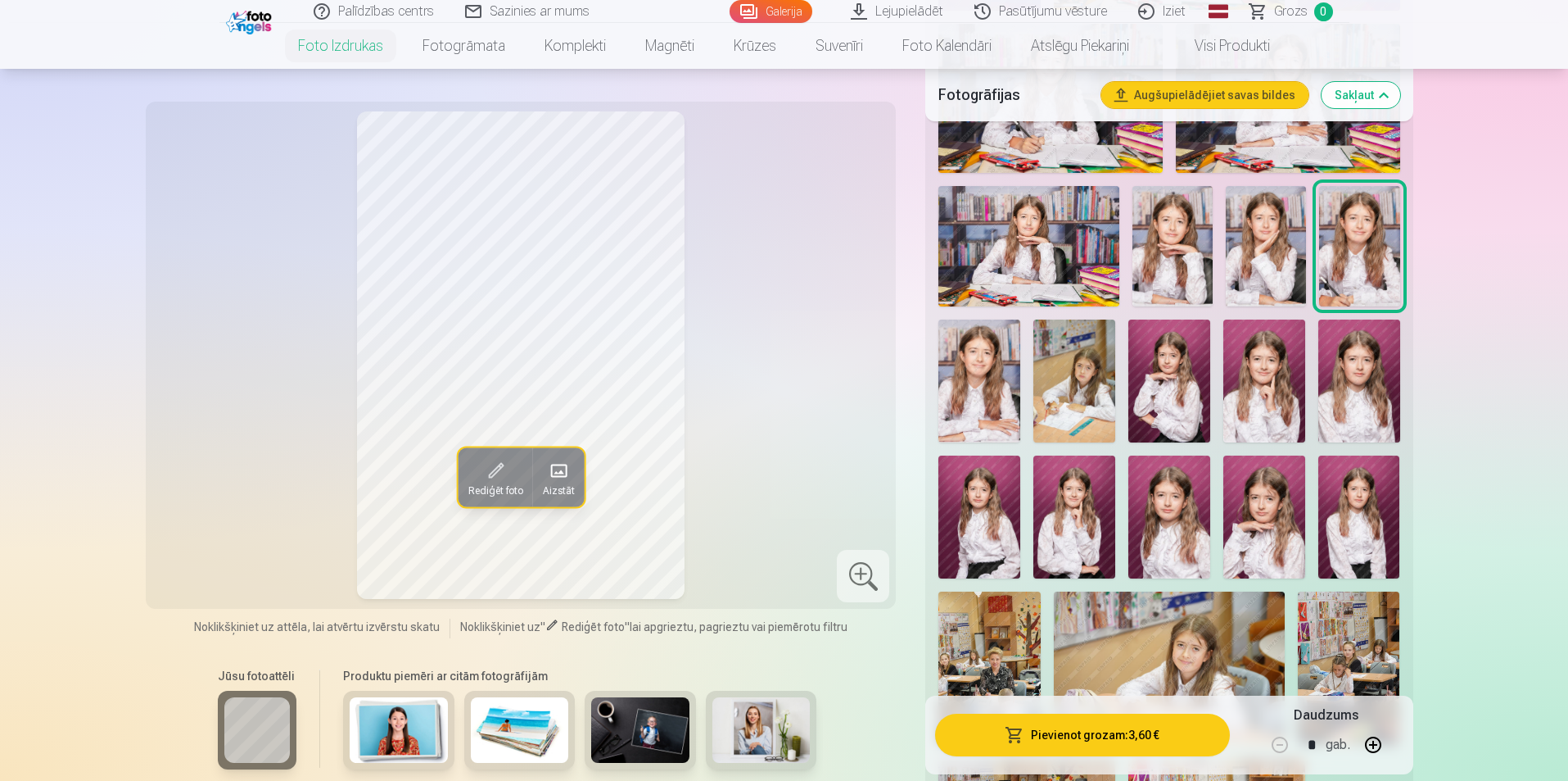
scroll to position [1065, 0]
